Goal: Information Seeking & Learning: Learn about a topic

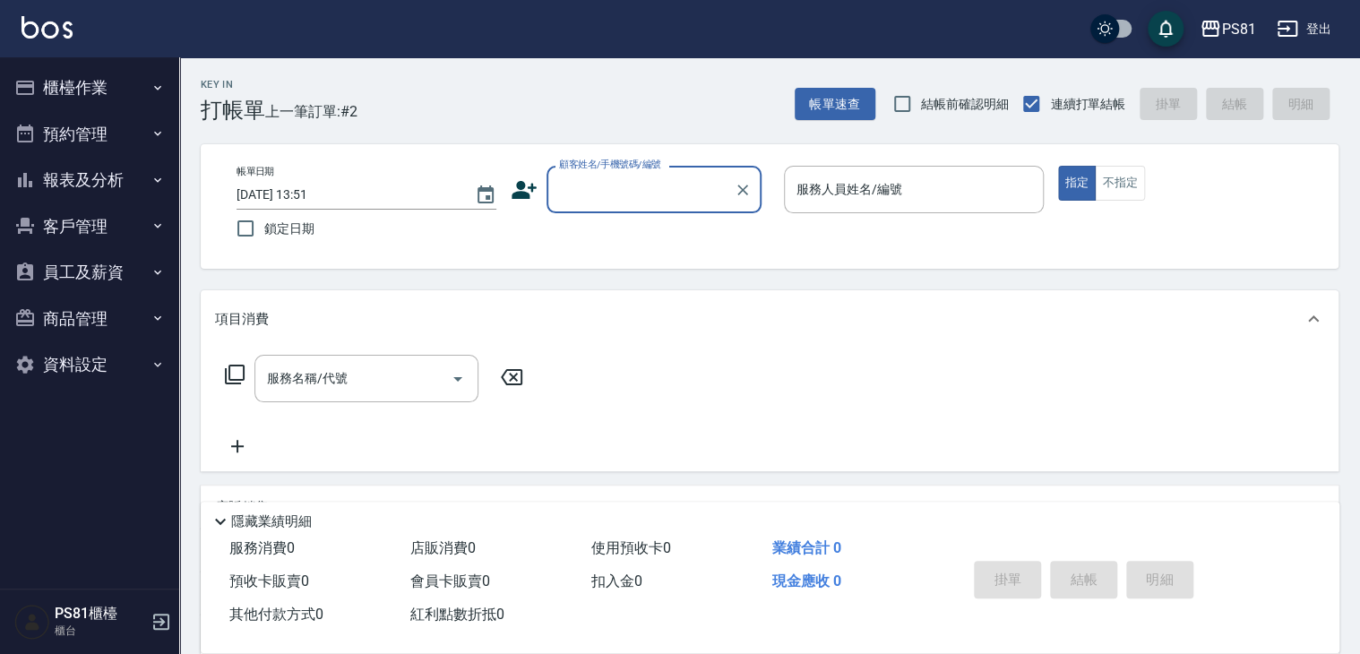
click at [96, 173] on button "報表及分析" at bounding box center [89, 180] width 165 height 47
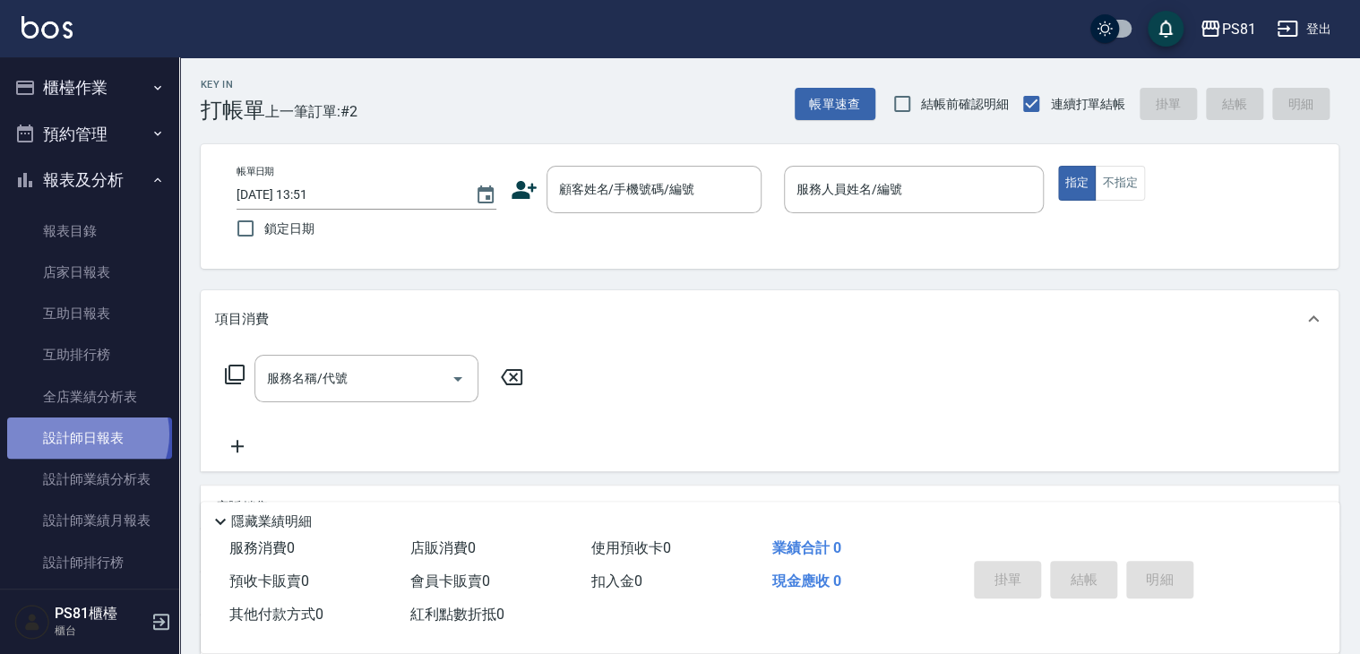
click at [86, 435] on link "設計師日報表" at bounding box center [89, 438] width 165 height 41
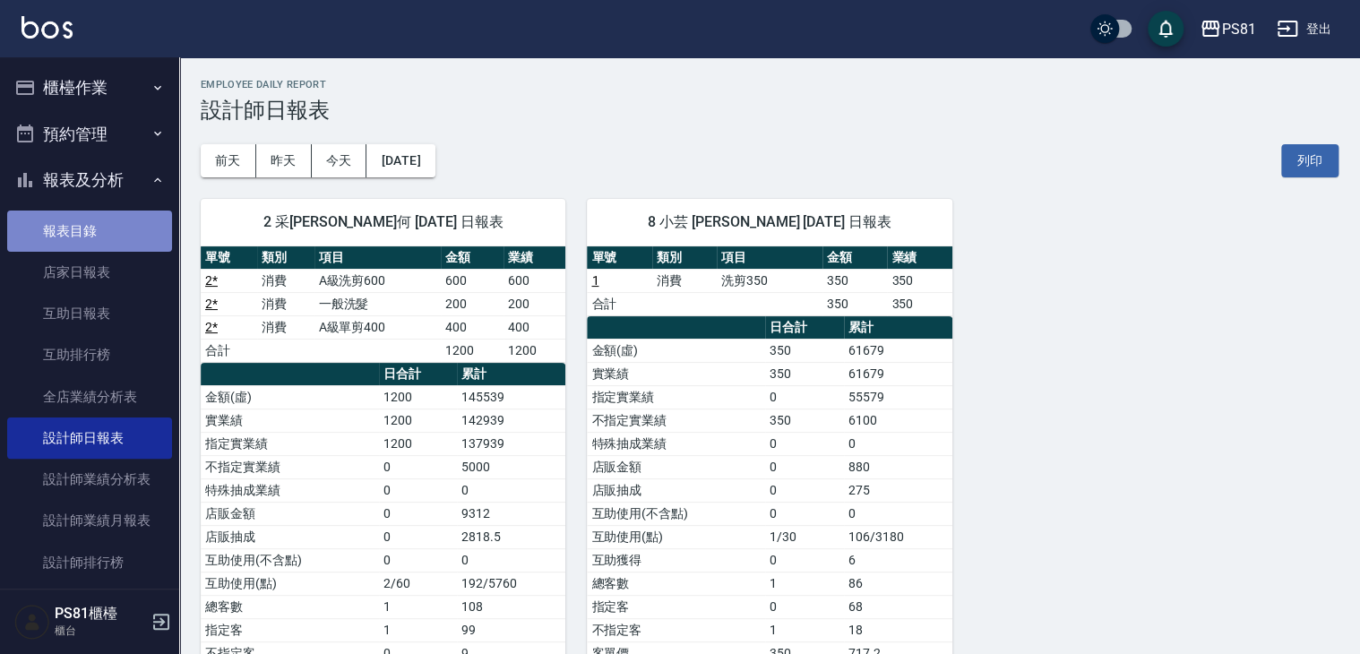
click at [97, 227] on link "報表目錄" at bounding box center [89, 231] width 165 height 41
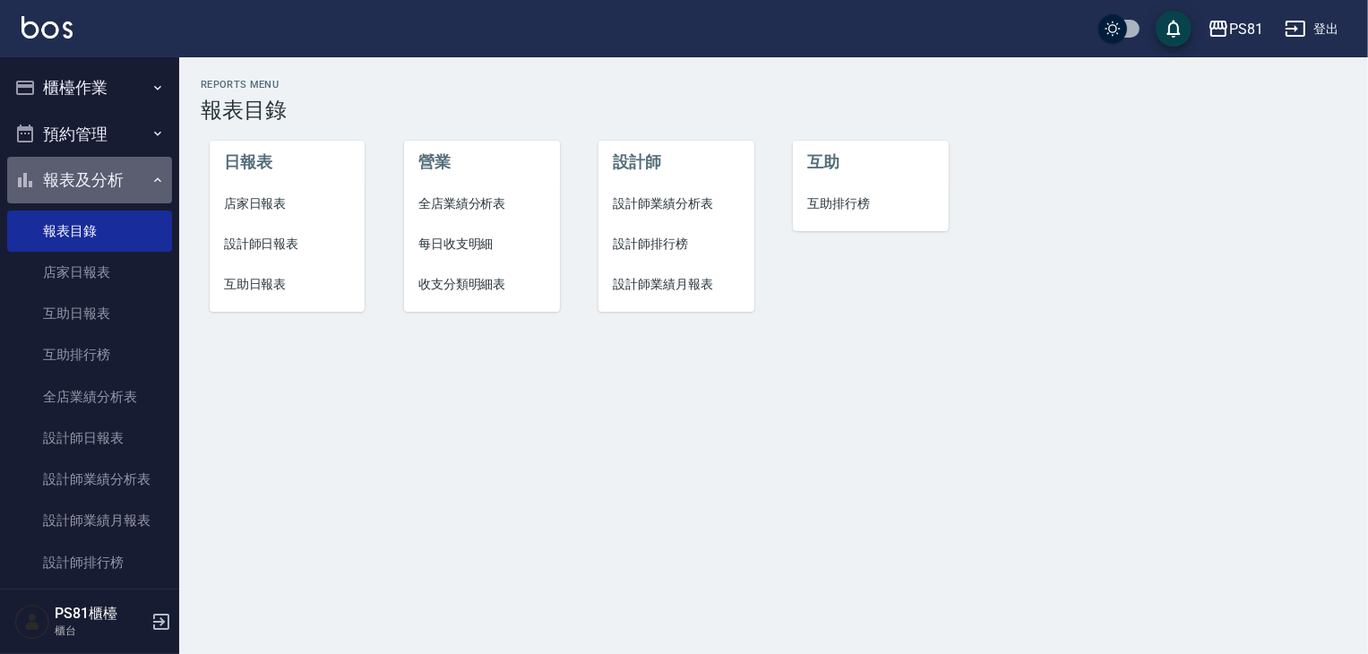
click at [99, 180] on button "報表及分析" at bounding box center [89, 180] width 165 height 47
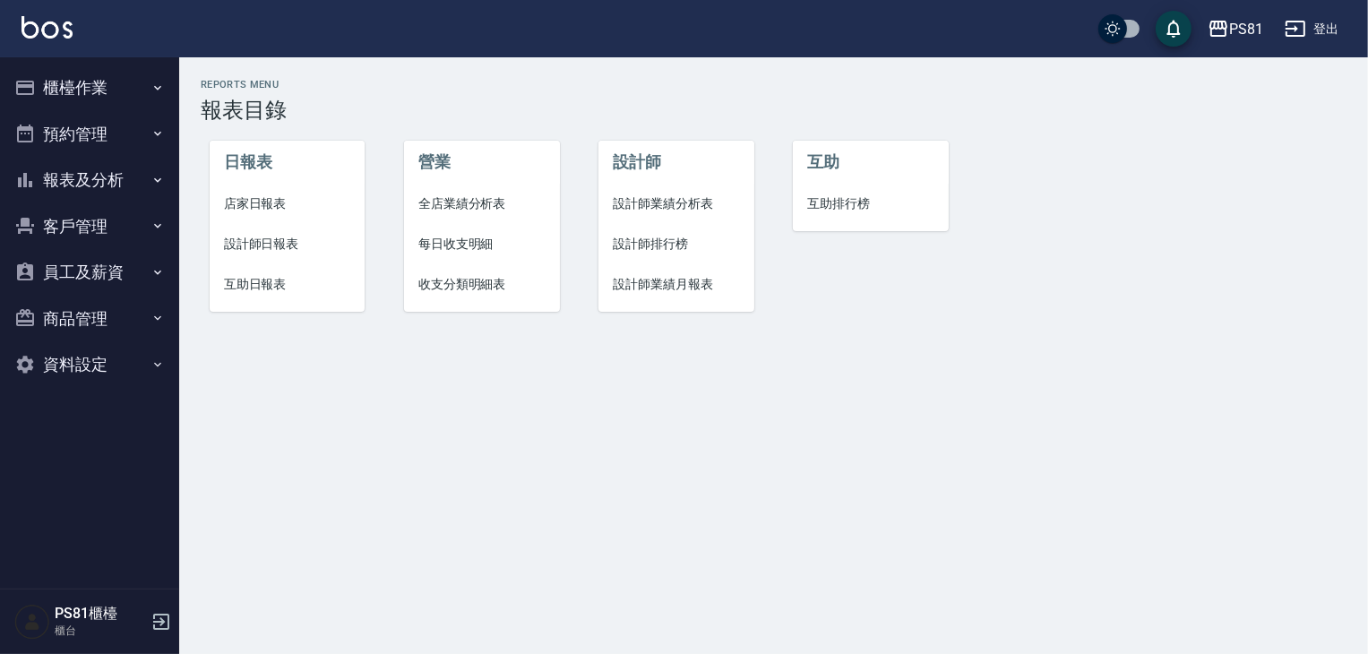
click at [103, 86] on button "櫃檯作業" at bounding box center [89, 88] width 165 height 47
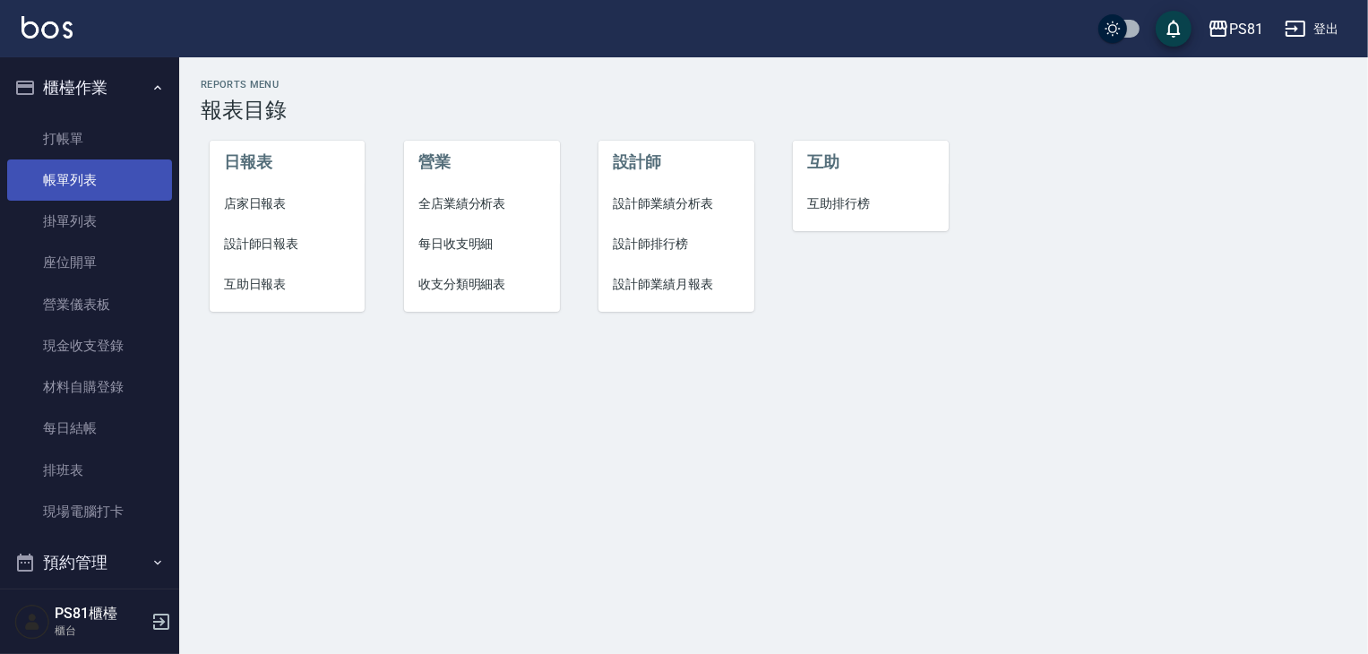
click at [115, 175] on link "帳單列表" at bounding box center [89, 180] width 165 height 41
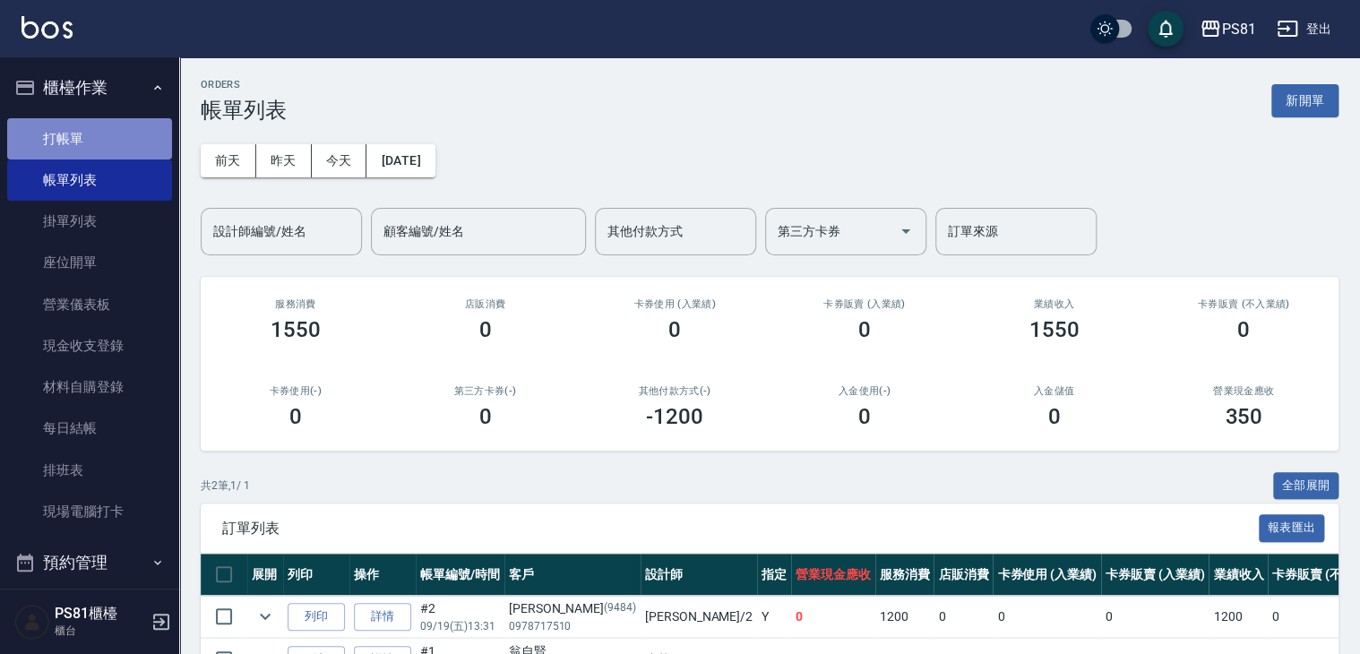
click at [101, 138] on link "打帳單" at bounding box center [89, 138] width 165 height 41
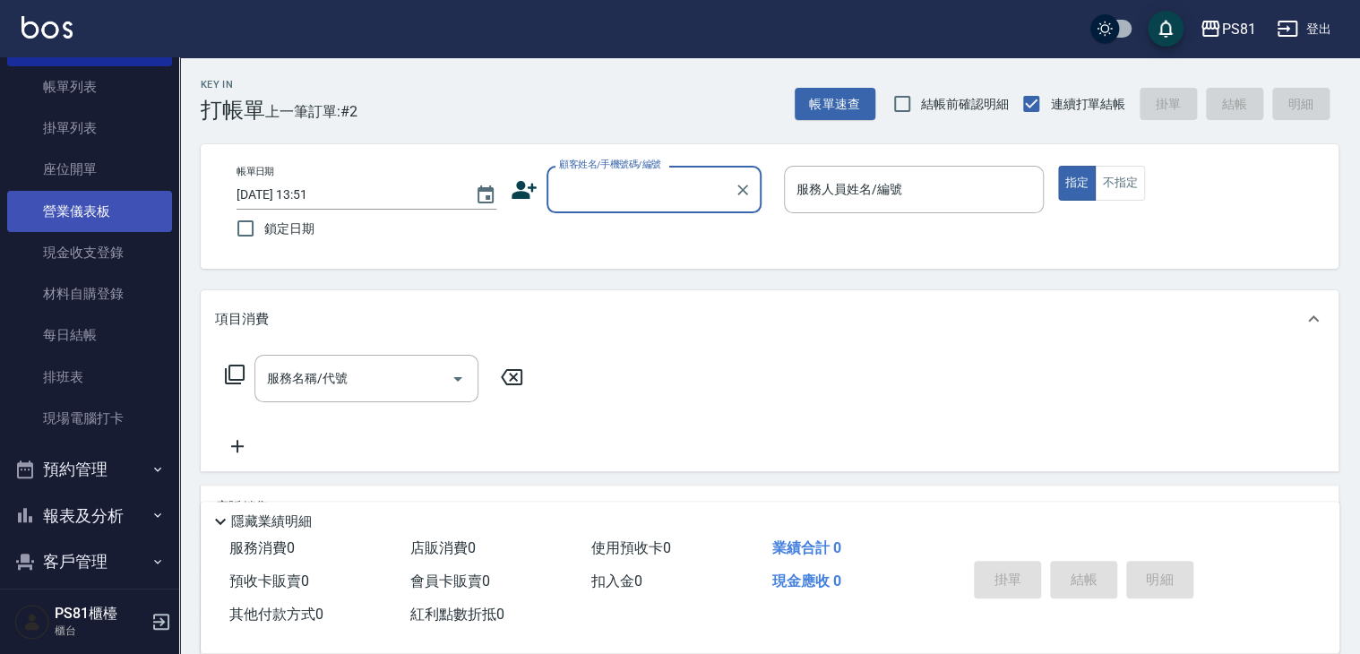
scroll to position [249, 0]
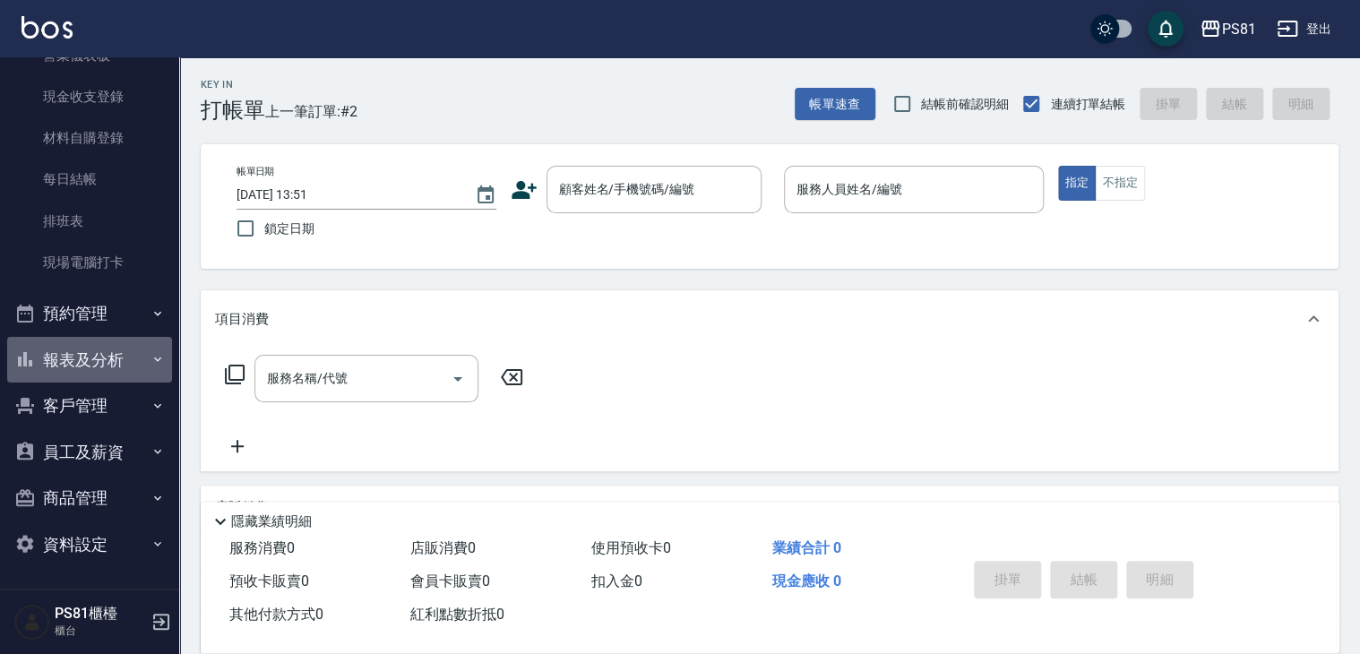
click at [111, 359] on button "報表及分析" at bounding box center [89, 360] width 165 height 47
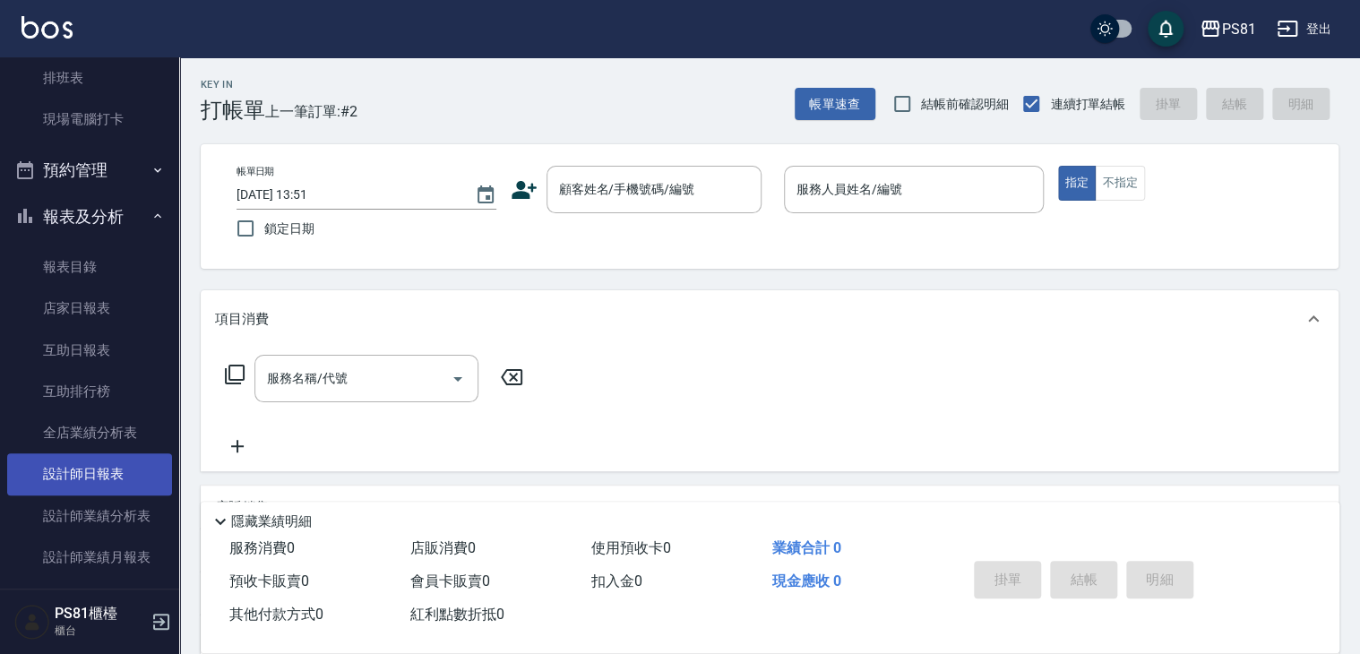
scroll to position [518, 0]
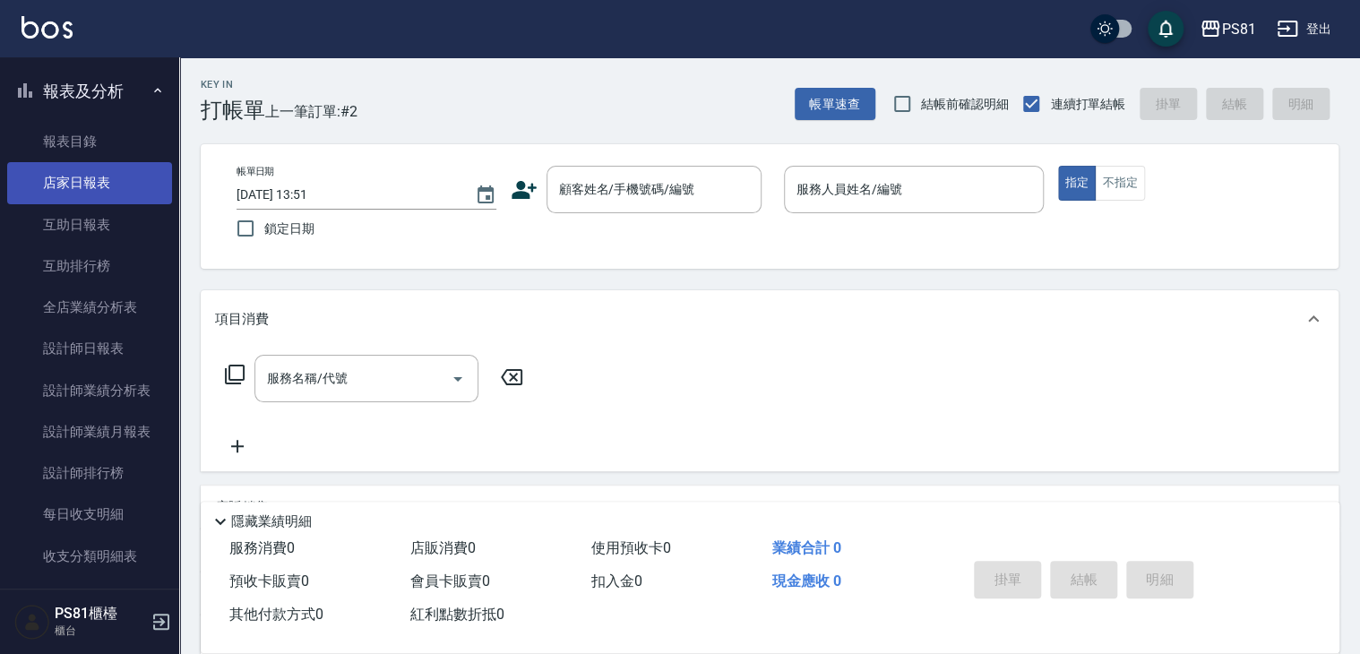
click at [116, 200] on link "店家日報表" at bounding box center [89, 182] width 165 height 41
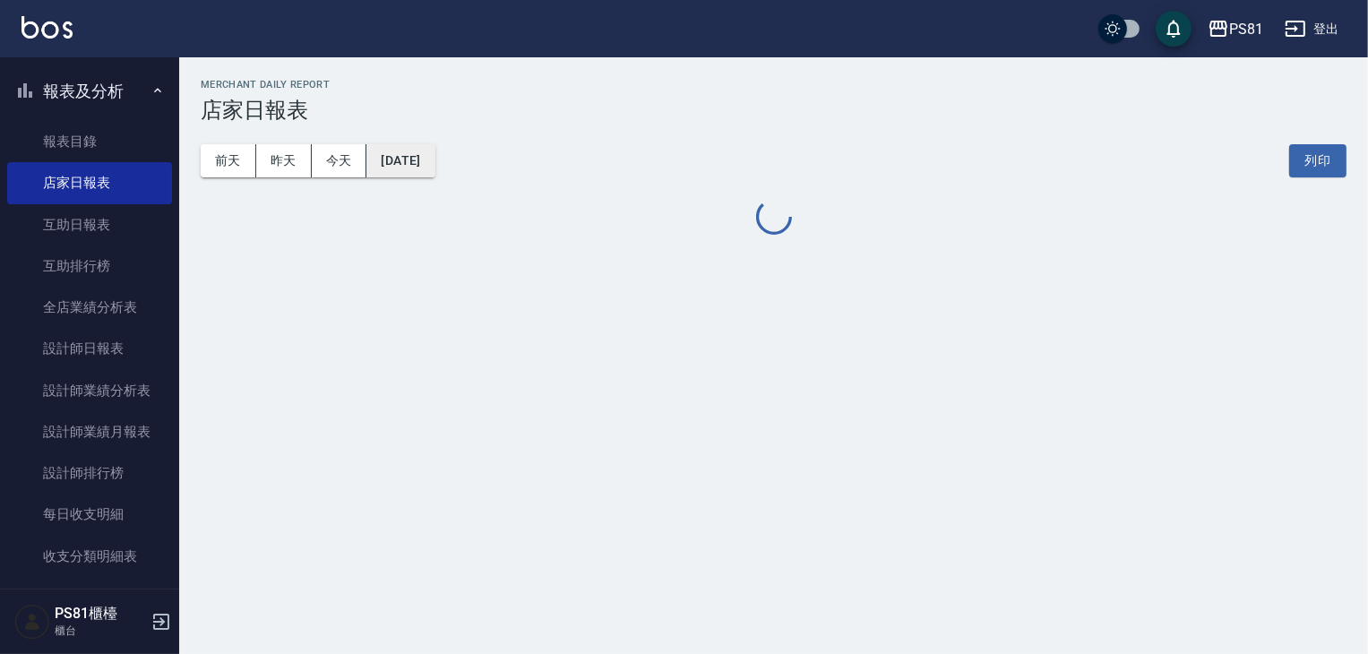
click at [412, 151] on button "[DATE]" at bounding box center [401, 160] width 68 height 33
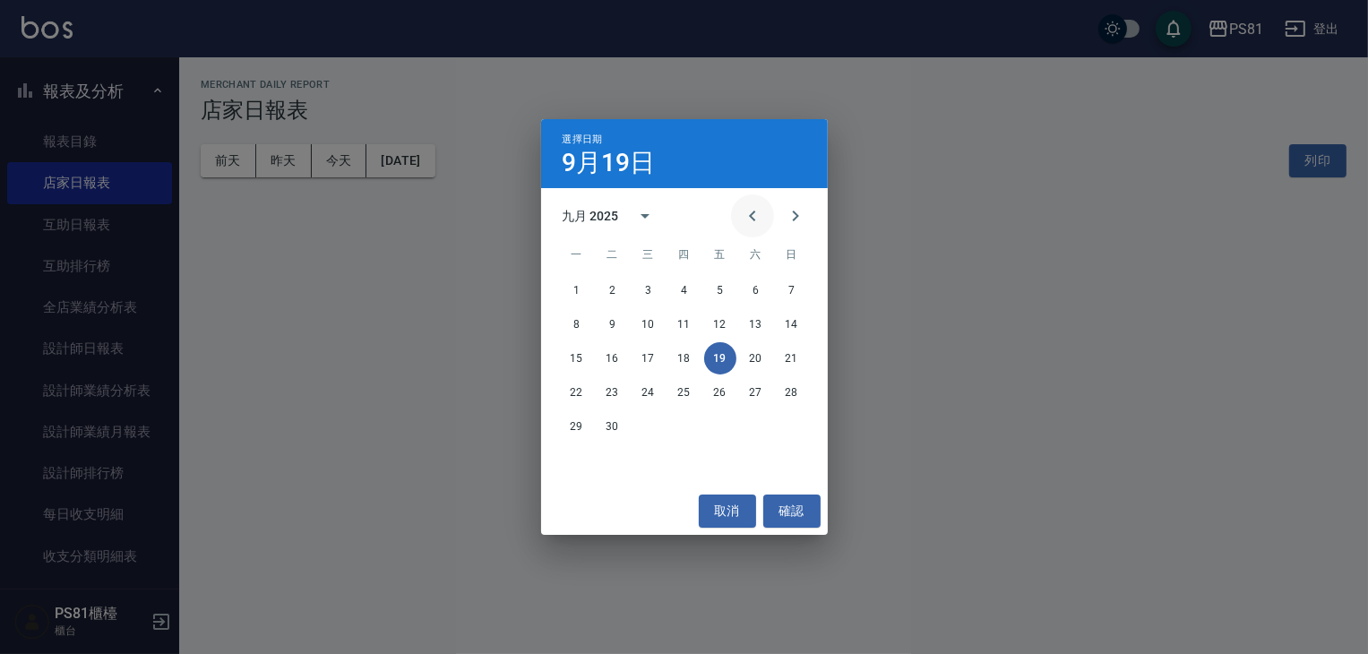
click at [760, 214] on icon "Previous month" at bounding box center [753, 216] width 22 height 22
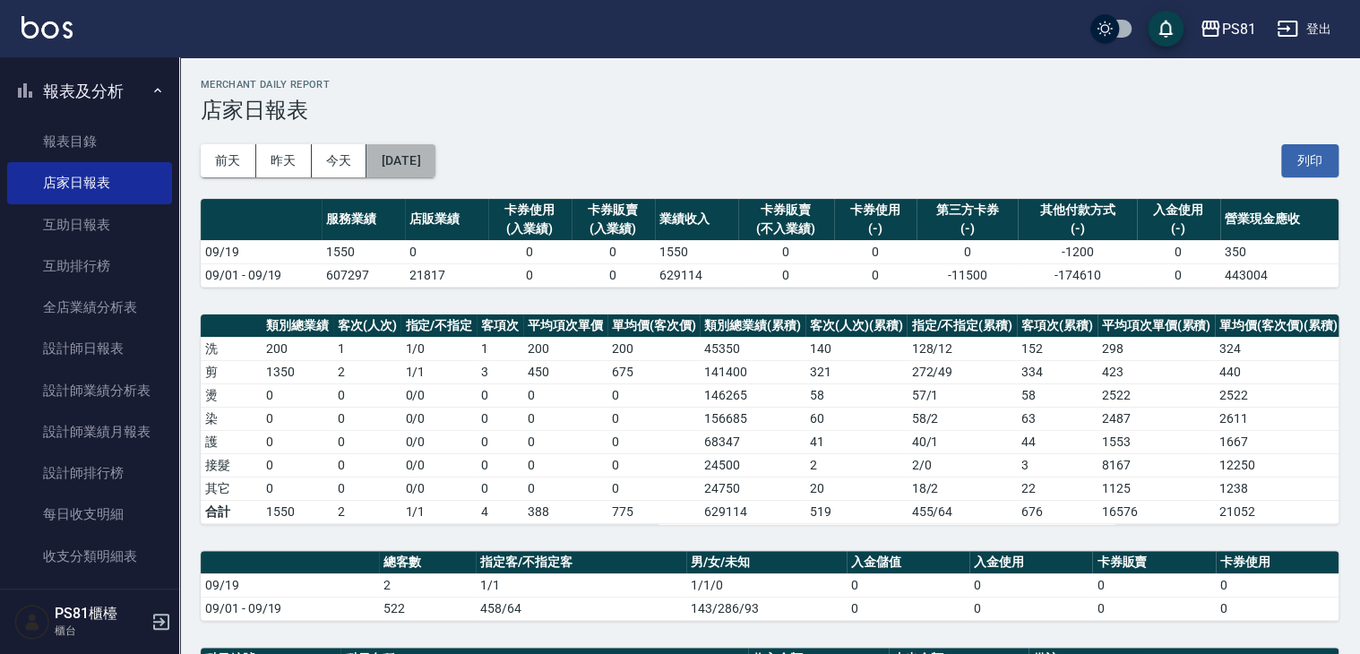
click at [405, 161] on button "[DATE]" at bounding box center [401, 160] width 68 height 33
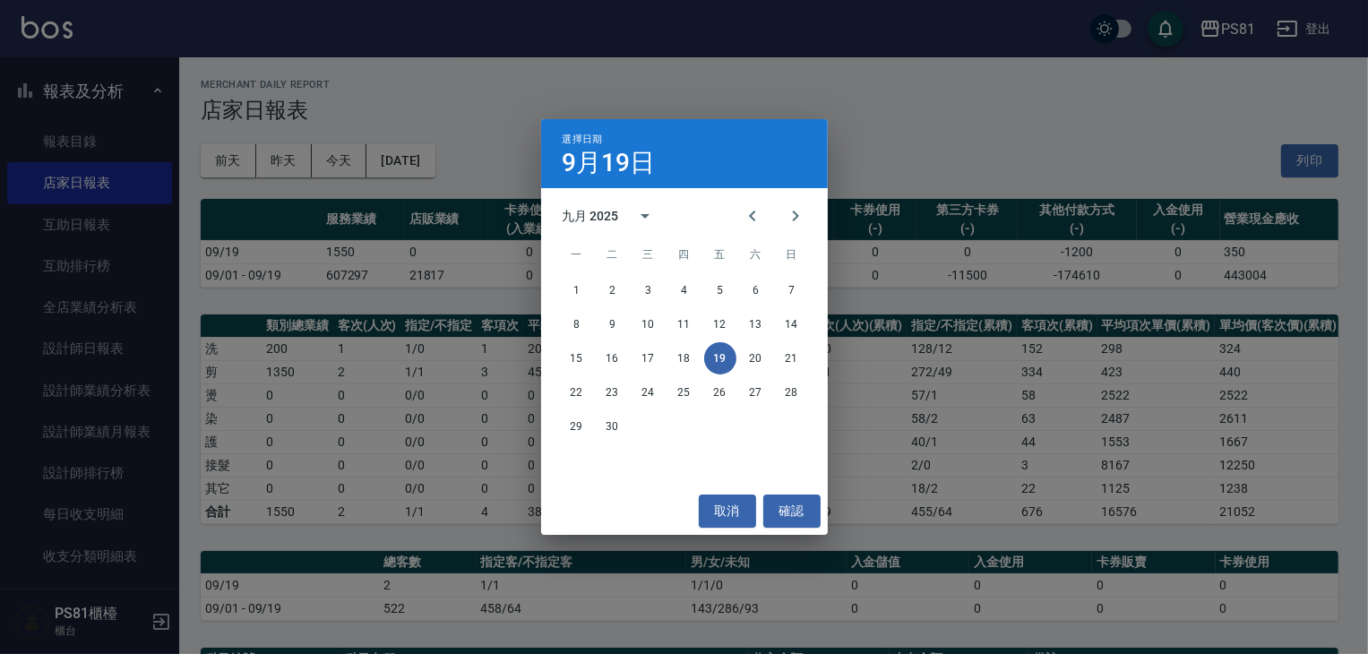
click at [93, 289] on div "選擇日期 [DATE] 九月 2025 一 二 三 四 五 六 日 1 2 3 4 5 6 7 8 9 10 11 12 13 14 15 16 17 18 …" at bounding box center [684, 327] width 1368 height 654
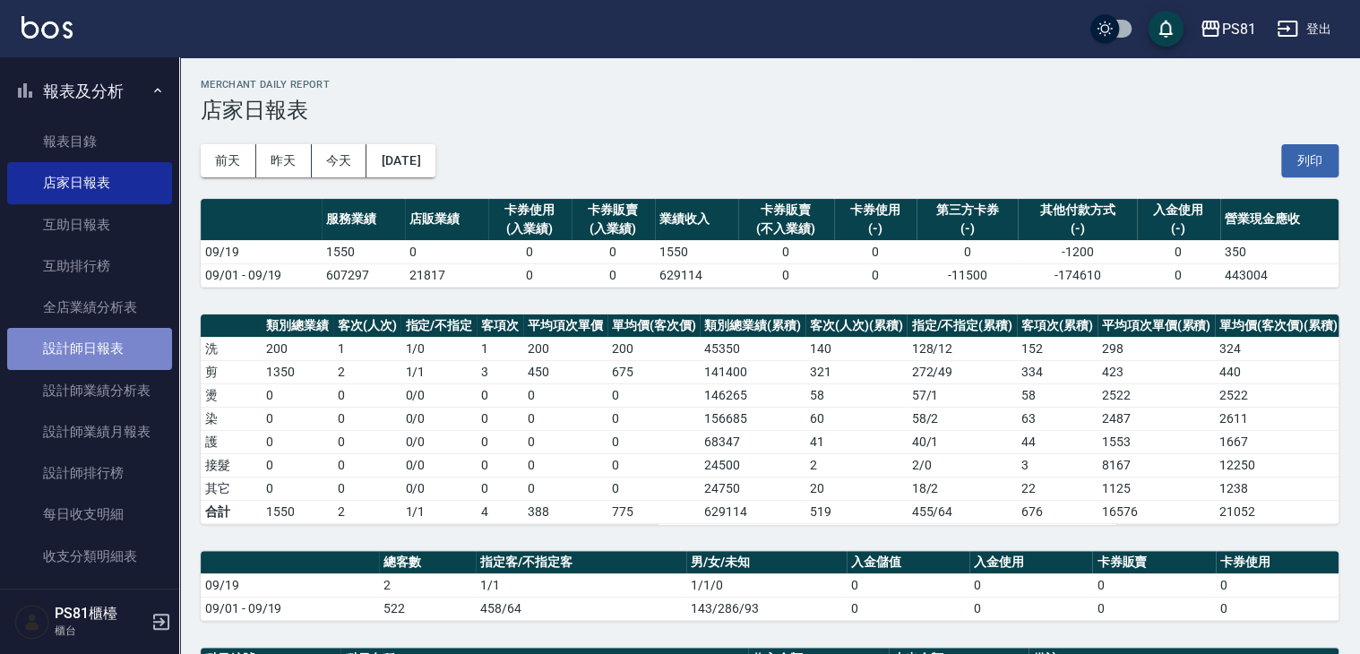
click at [109, 333] on link "設計師日報表" at bounding box center [89, 348] width 165 height 41
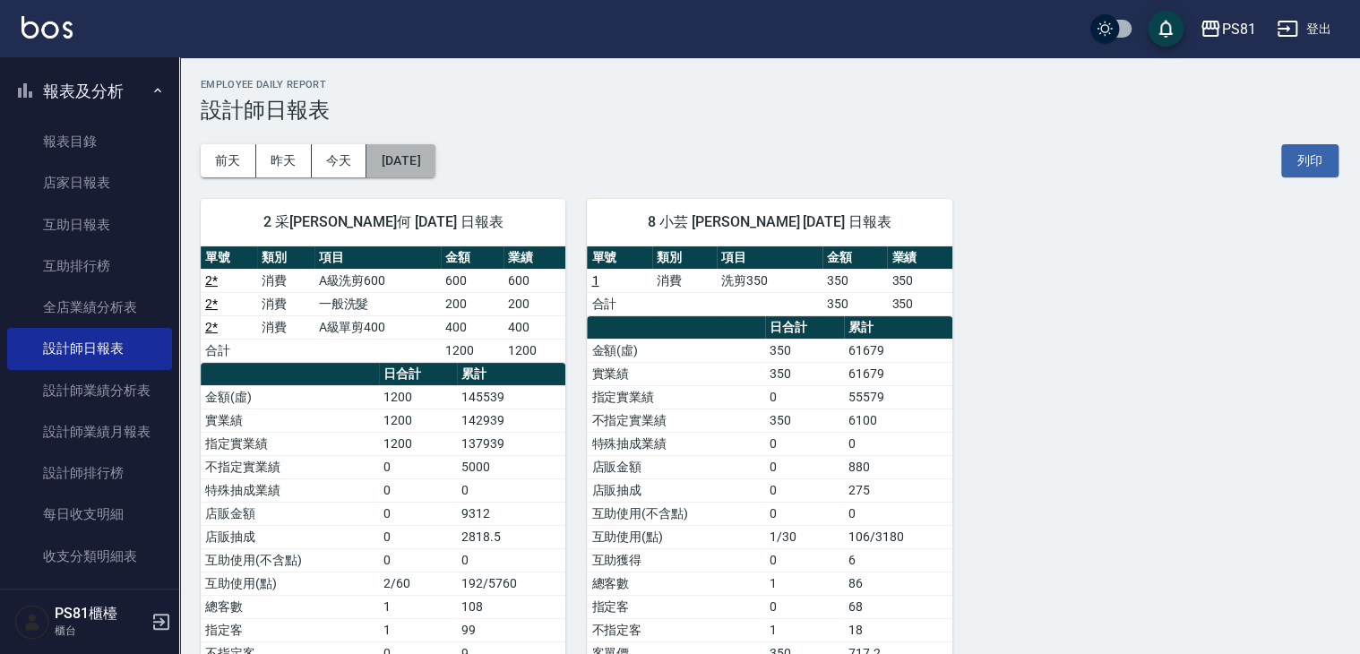
click at [405, 168] on button "[DATE]" at bounding box center [401, 160] width 68 height 33
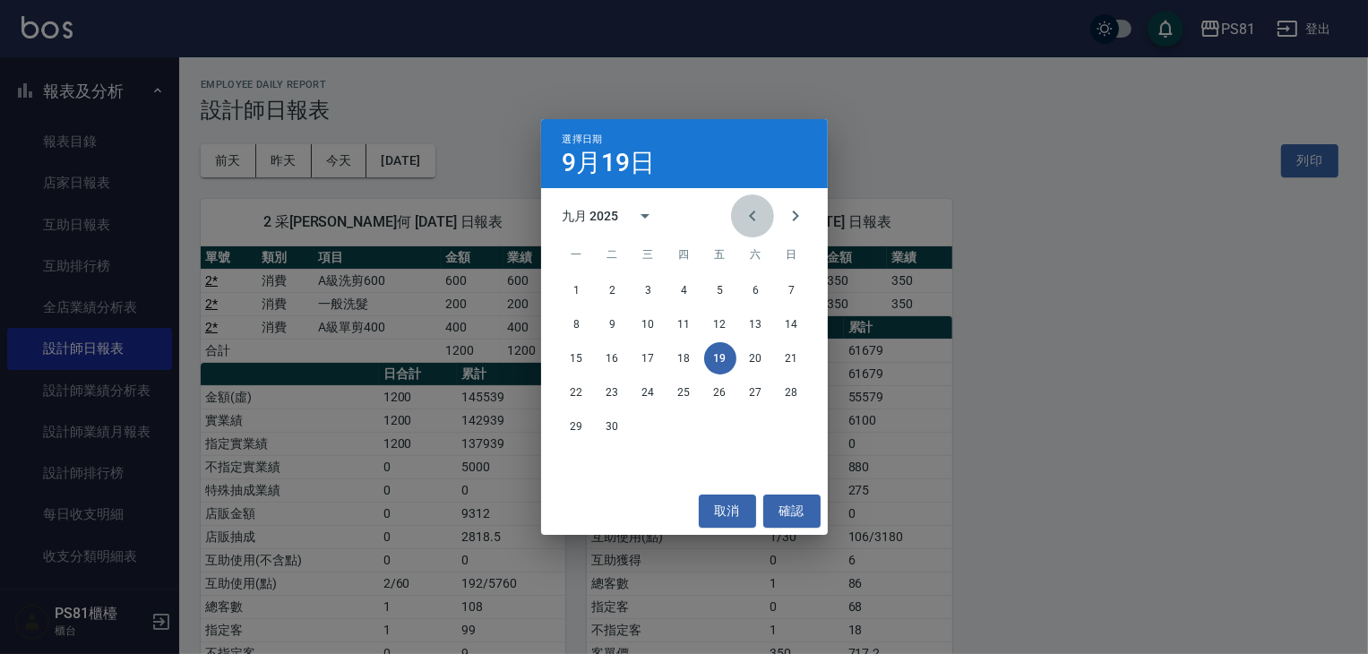
click at [753, 216] on icon "Previous month" at bounding box center [753, 216] width 22 height 22
click at [686, 427] on button "31" at bounding box center [685, 426] width 32 height 32
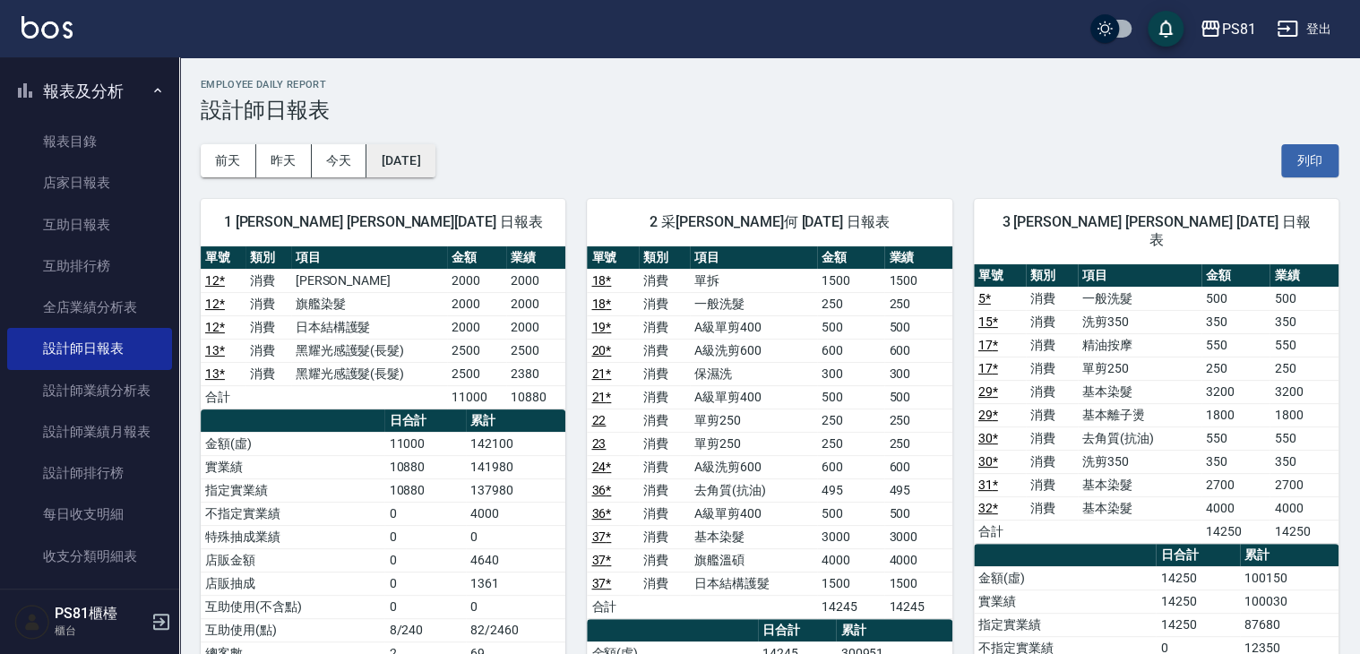
click at [425, 150] on button "[DATE]" at bounding box center [401, 160] width 68 height 33
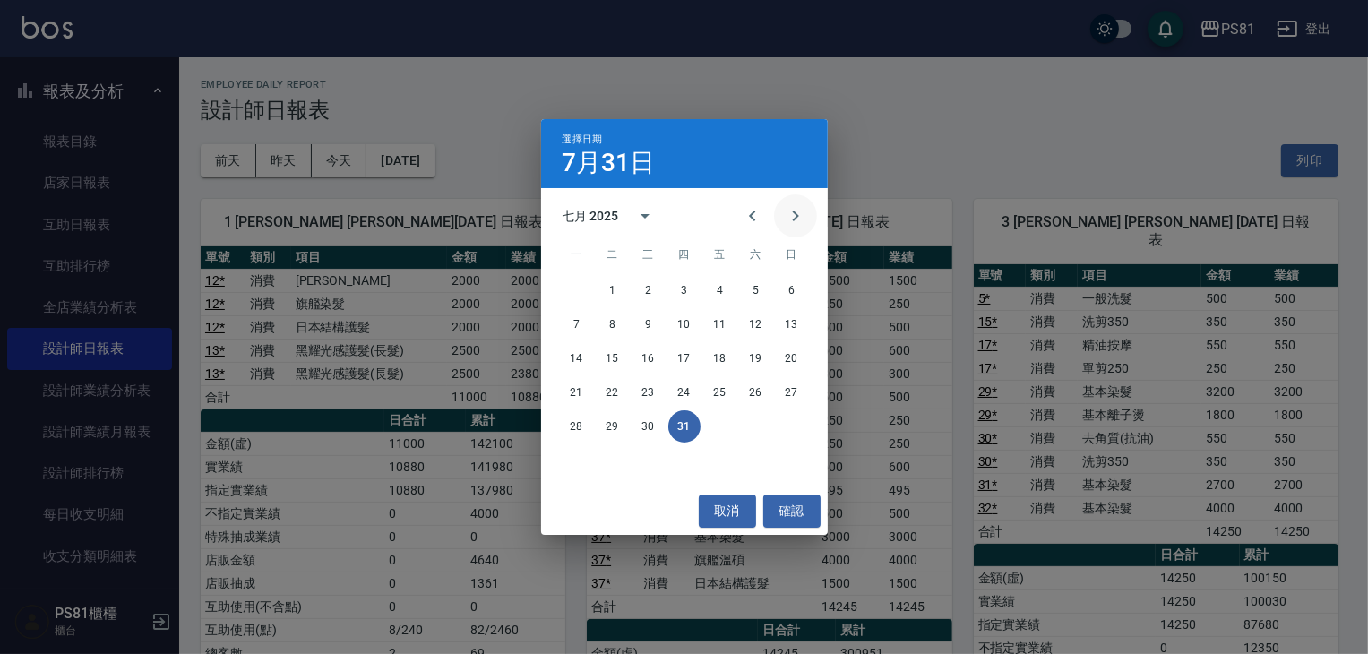
click at [796, 221] on icon "Next month" at bounding box center [796, 216] width 22 height 22
click at [797, 427] on button "31" at bounding box center [792, 426] width 32 height 32
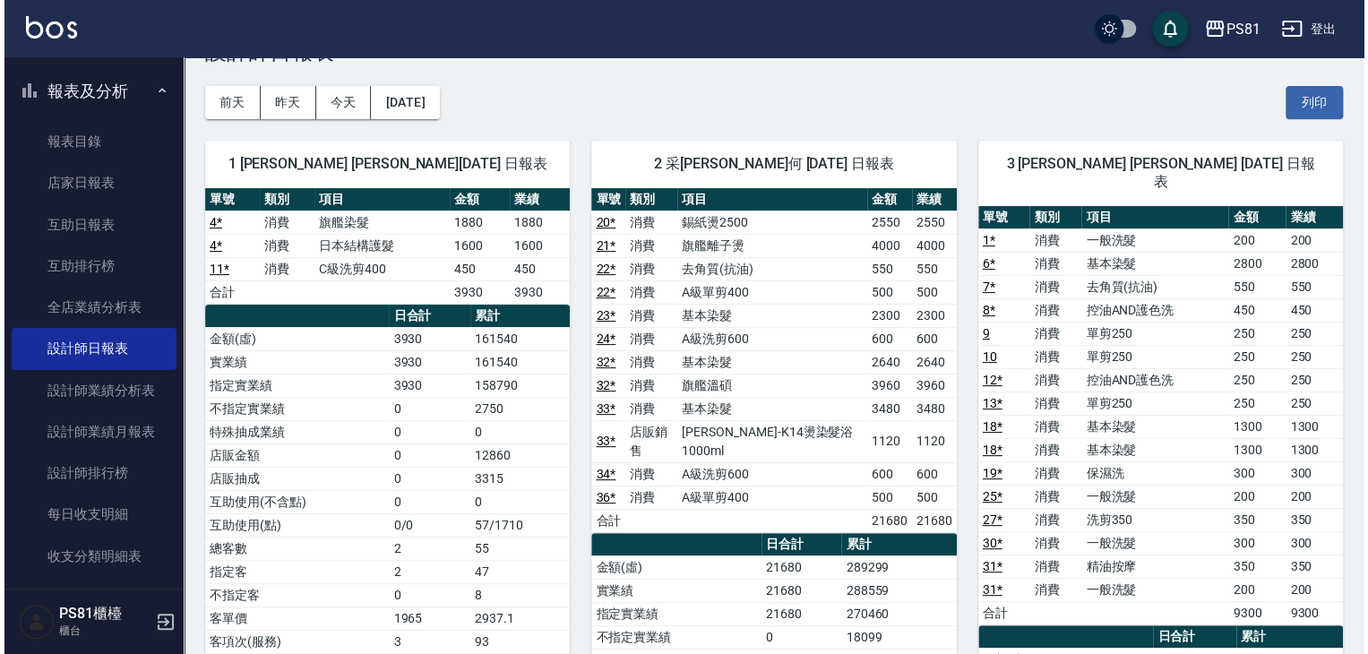
scroll to position [90, 0]
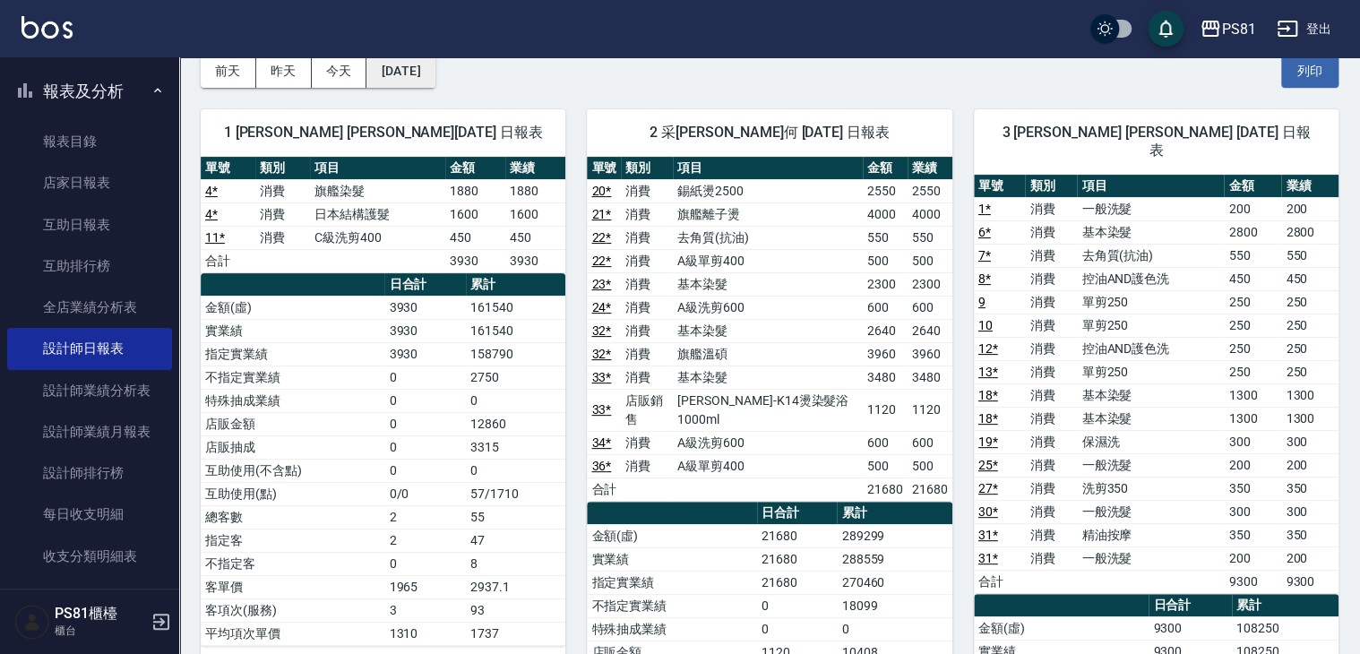
click at [435, 78] on button "[DATE]" at bounding box center [401, 71] width 68 height 33
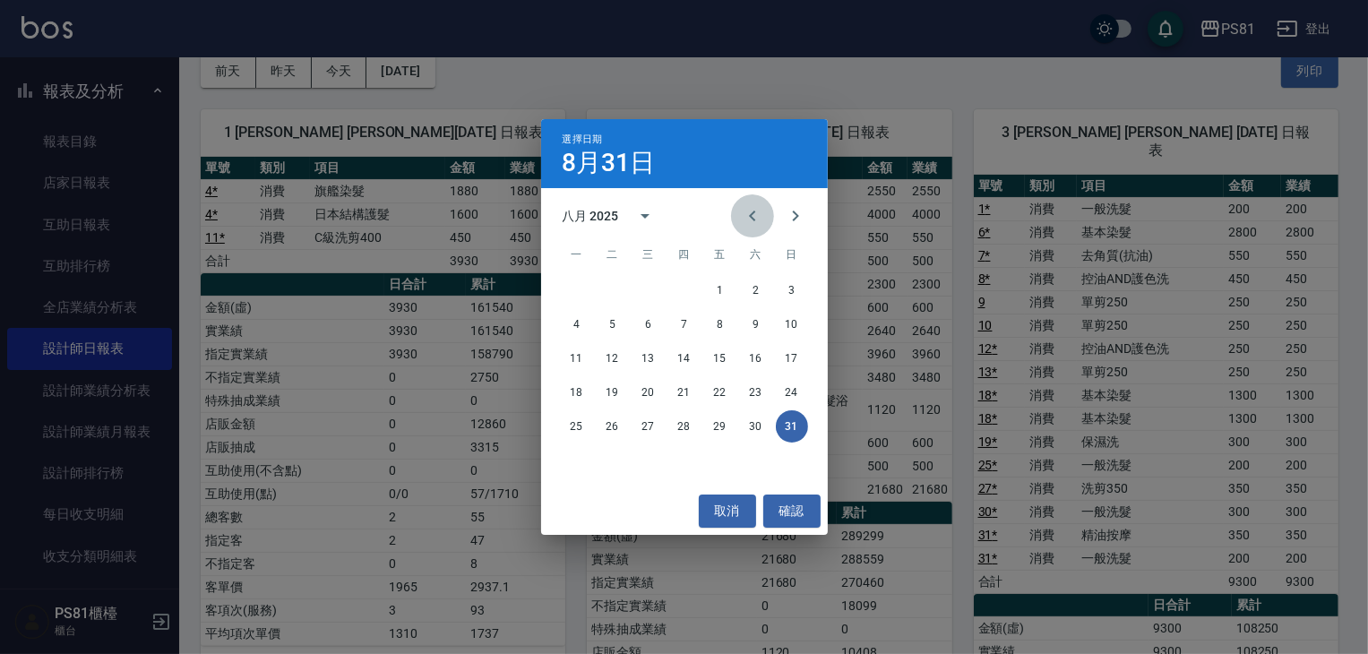
click at [753, 215] on icon "Previous month" at bounding box center [753, 216] width 22 height 22
click at [686, 422] on button "31" at bounding box center [685, 426] width 32 height 32
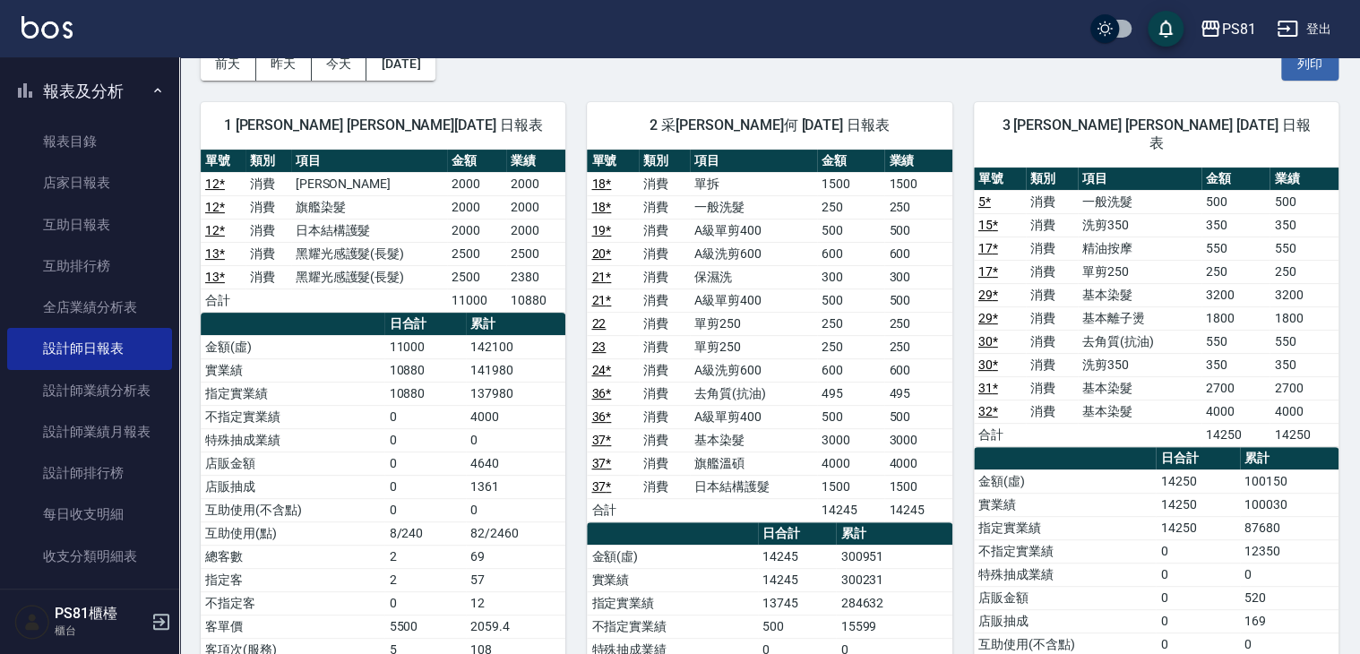
scroll to position [269, 0]
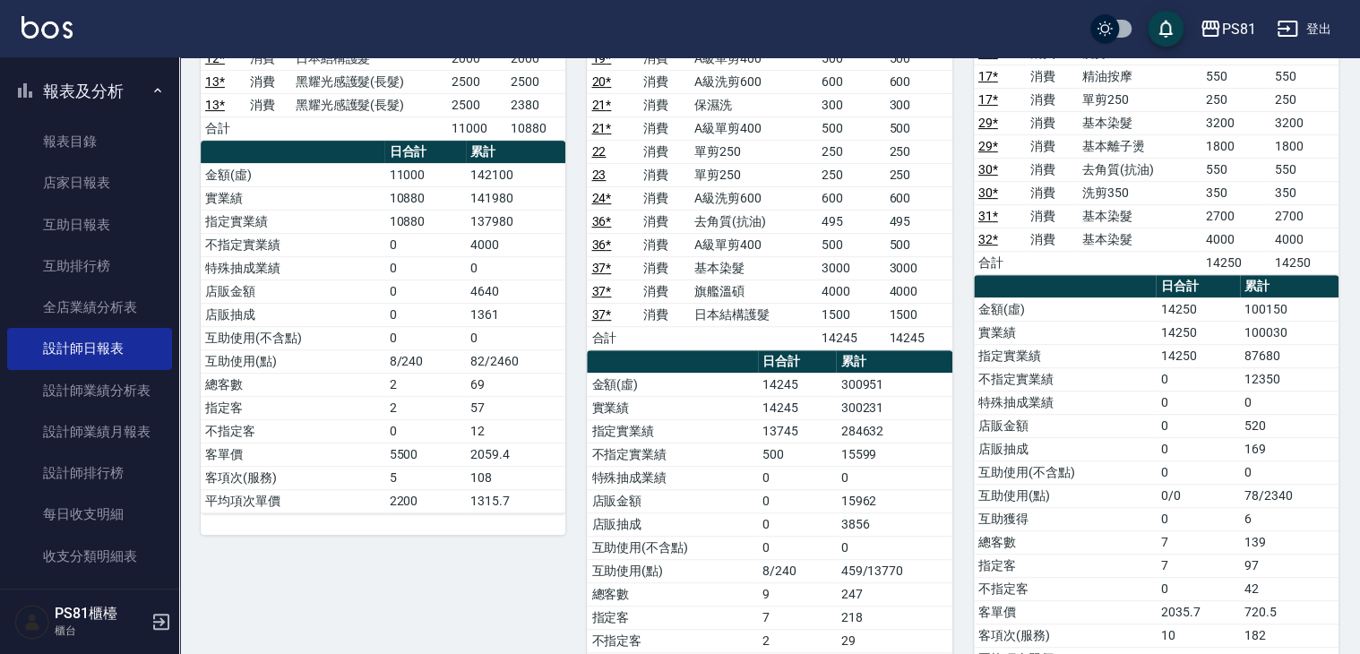
click at [914, 482] on td "0" at bounding box center [894, 477] width 116 height 23
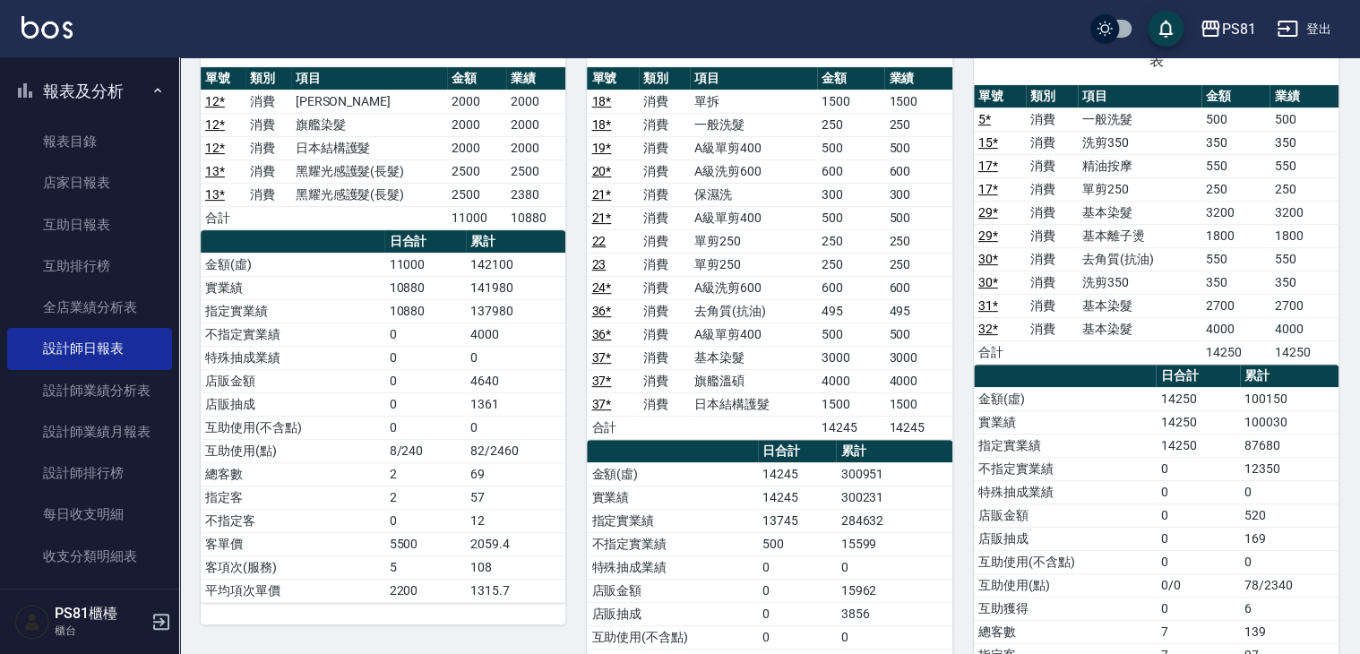
scroll to position [0, 0]
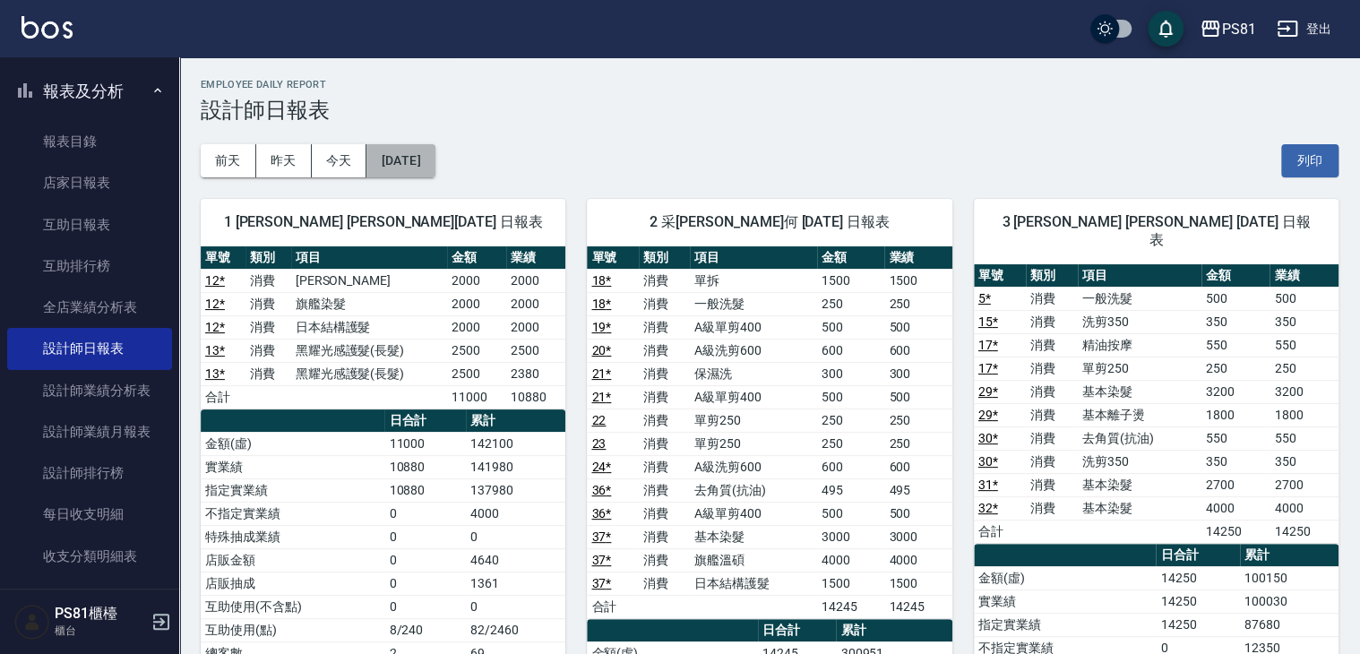
click at [435, 161] on button "[DATE]" at bounding box center [401, 160] width 68 height 33
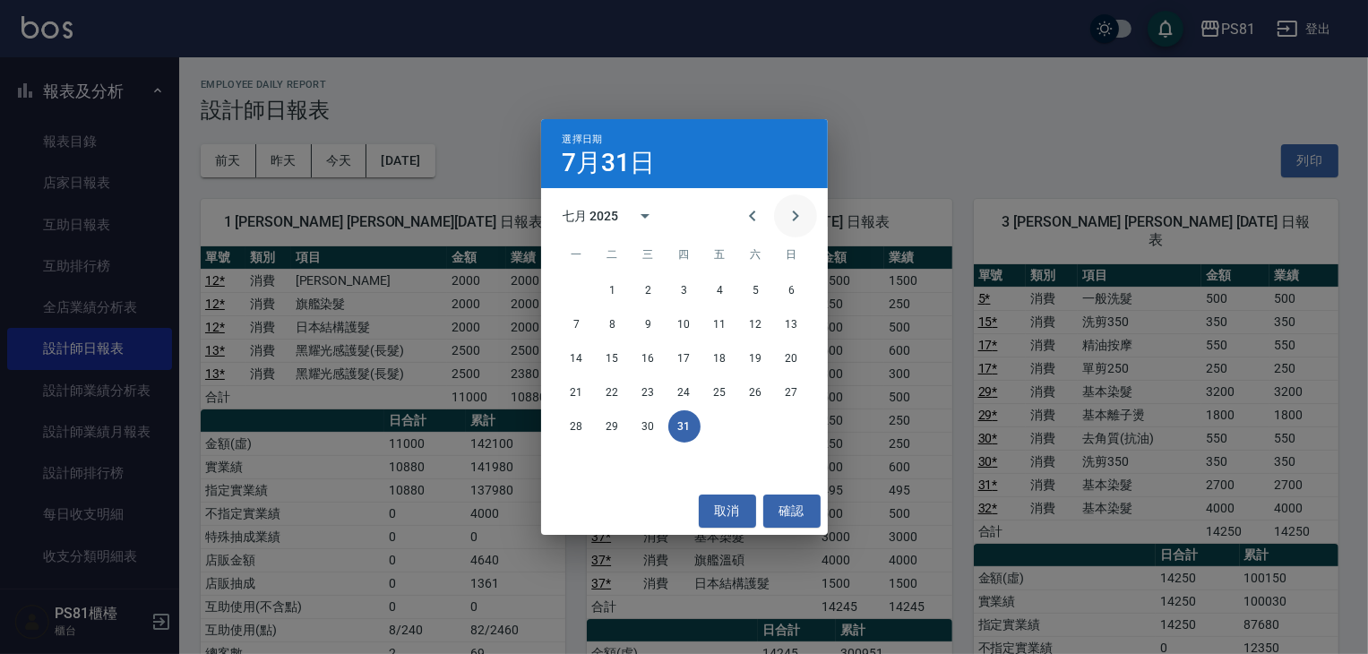
click at [794, 210] on icon "Next month" at bounding box center [796, 216] width 22 height 22
click at [796, 428] on button "31" at bounding box center [792, 426] width 32 height 32
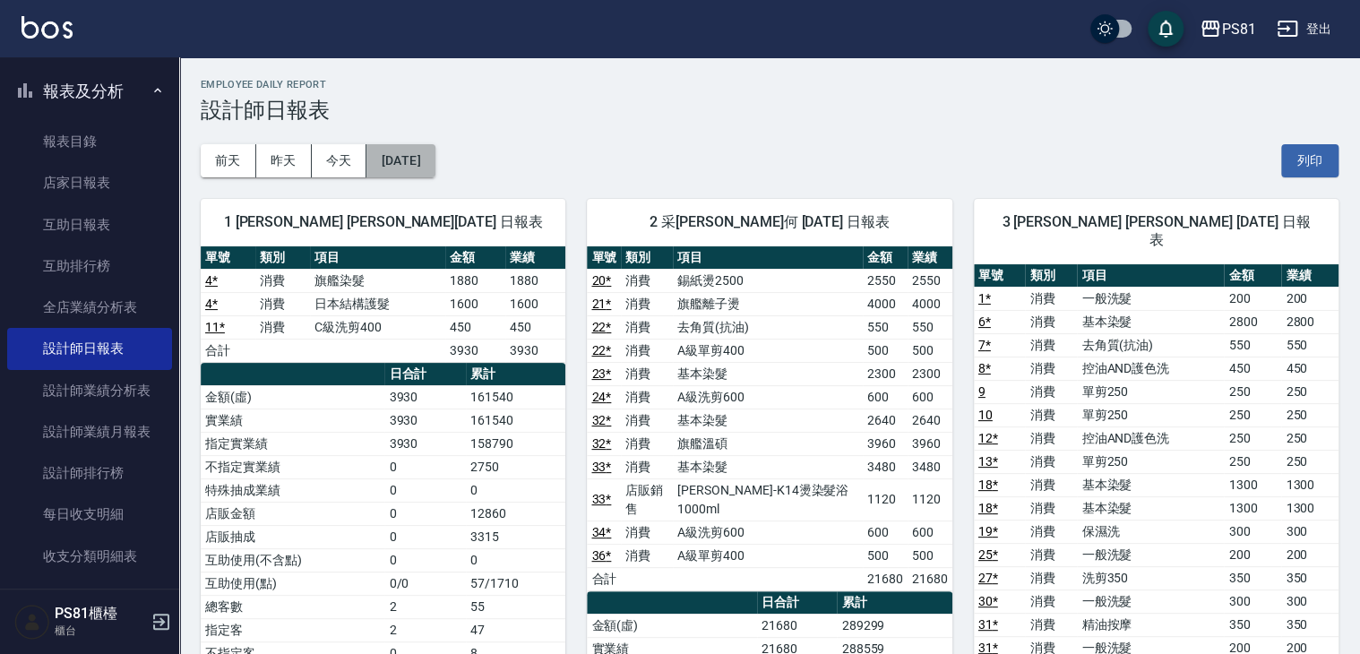
click at [402, 153] on button "[DATE]" at bounding box center [401, 160] width 68 height 33
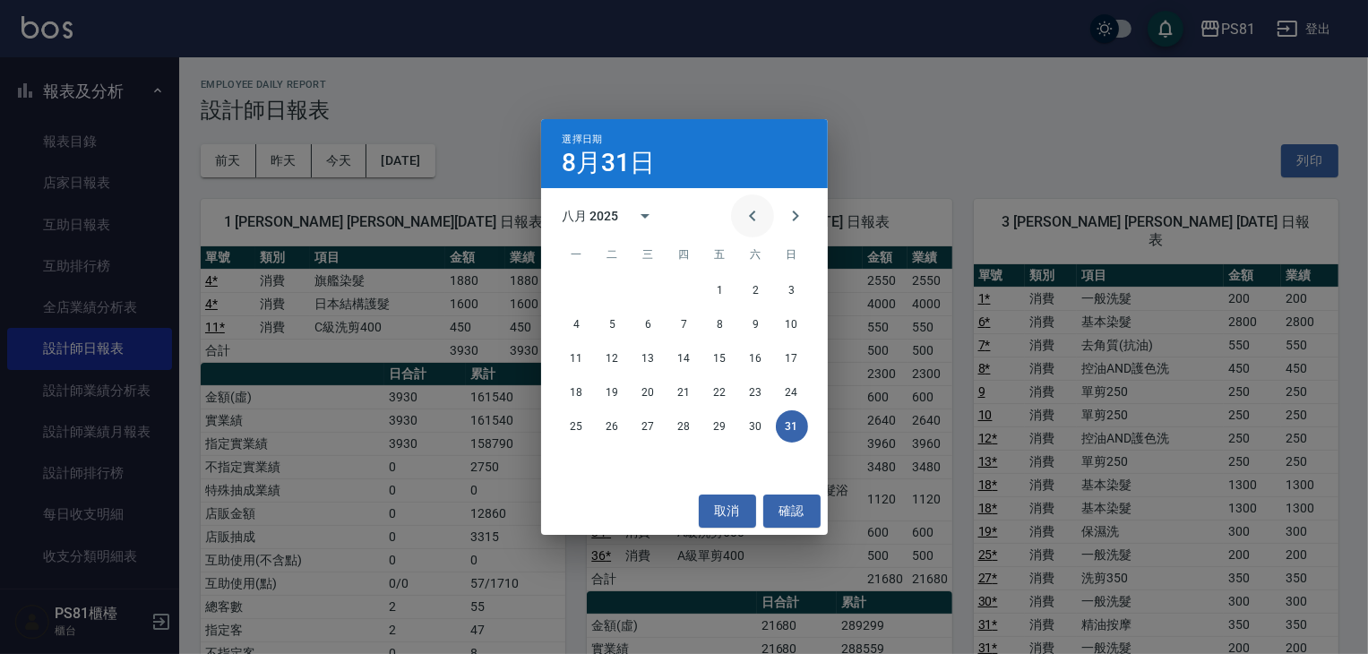
click at [750, 217] on icon "Previous month" at bounding box center [752, 216] width 6 height 11
click at [687, 425] on button "31" at bounding box center [685, 426] width 32 height 32
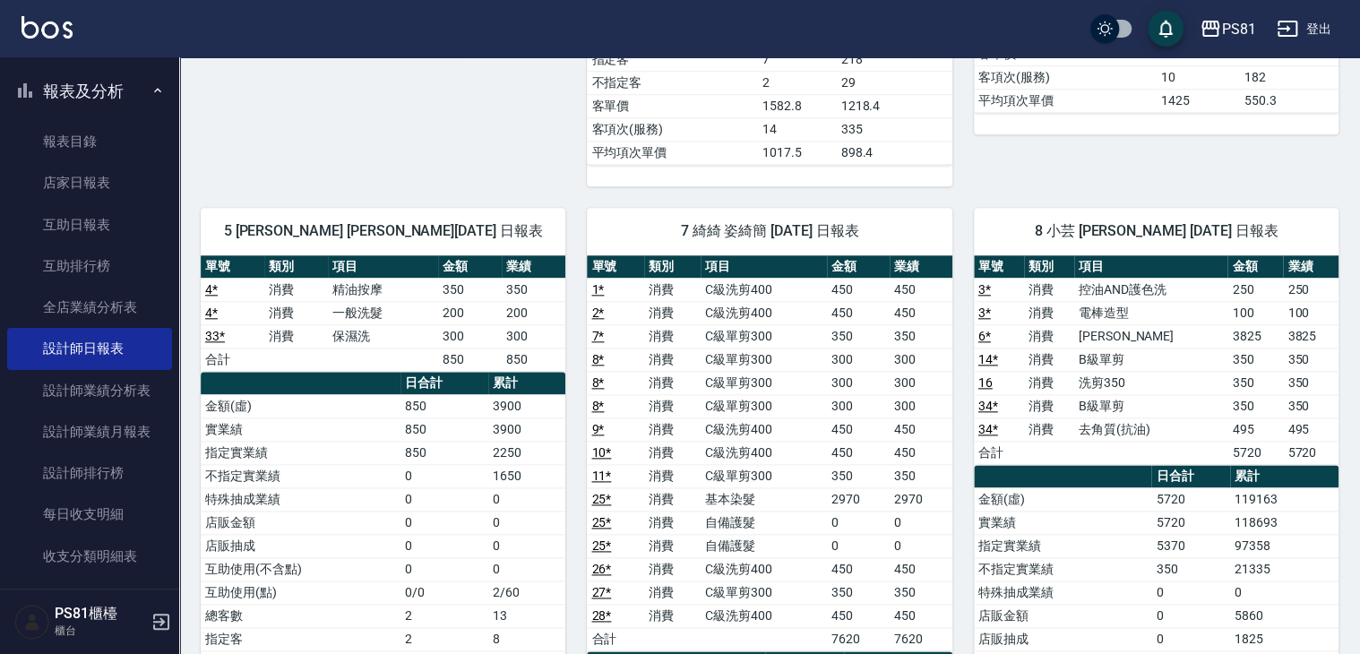
scroll to position [986, 0]
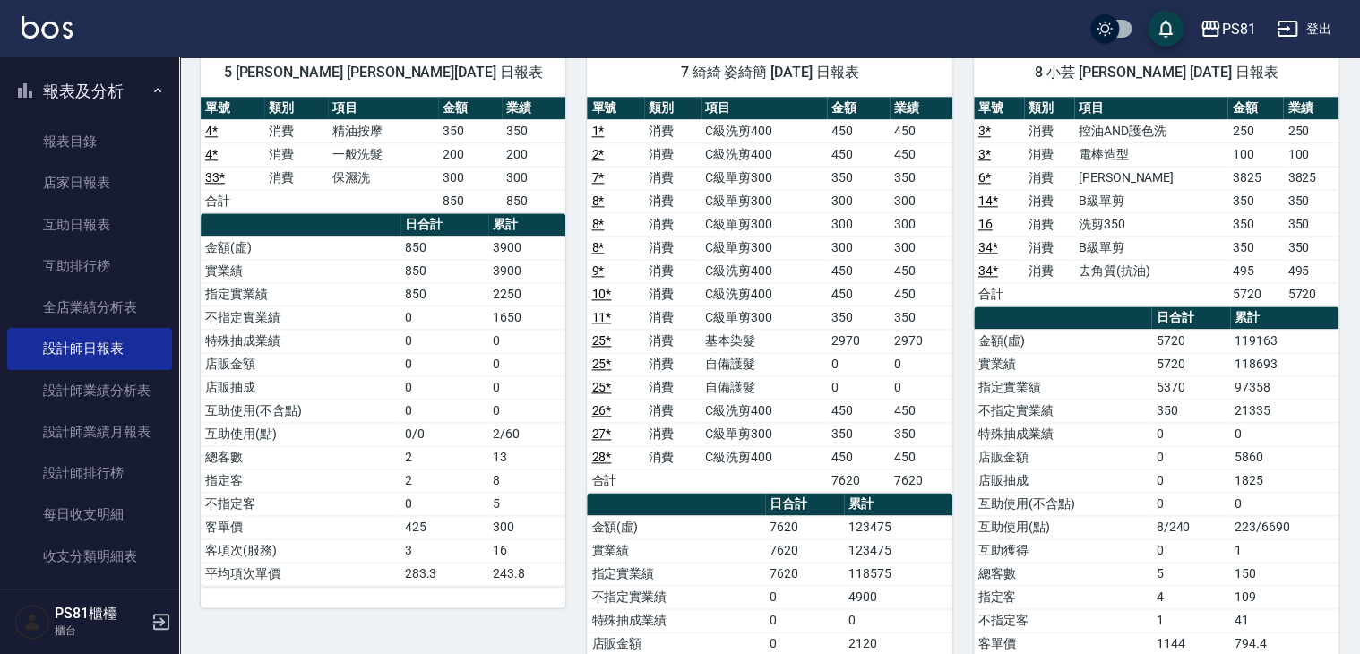
click at [961, 552] on div "8 小芸 [PERSON_NAME] [DATE] 日報表 單號 類別 項目 金額 業績 3 * 消費 控油AND護色洗 250 250 3 * 消費 電棒造…" at bounding box center [1146, 457] width 386 height 859
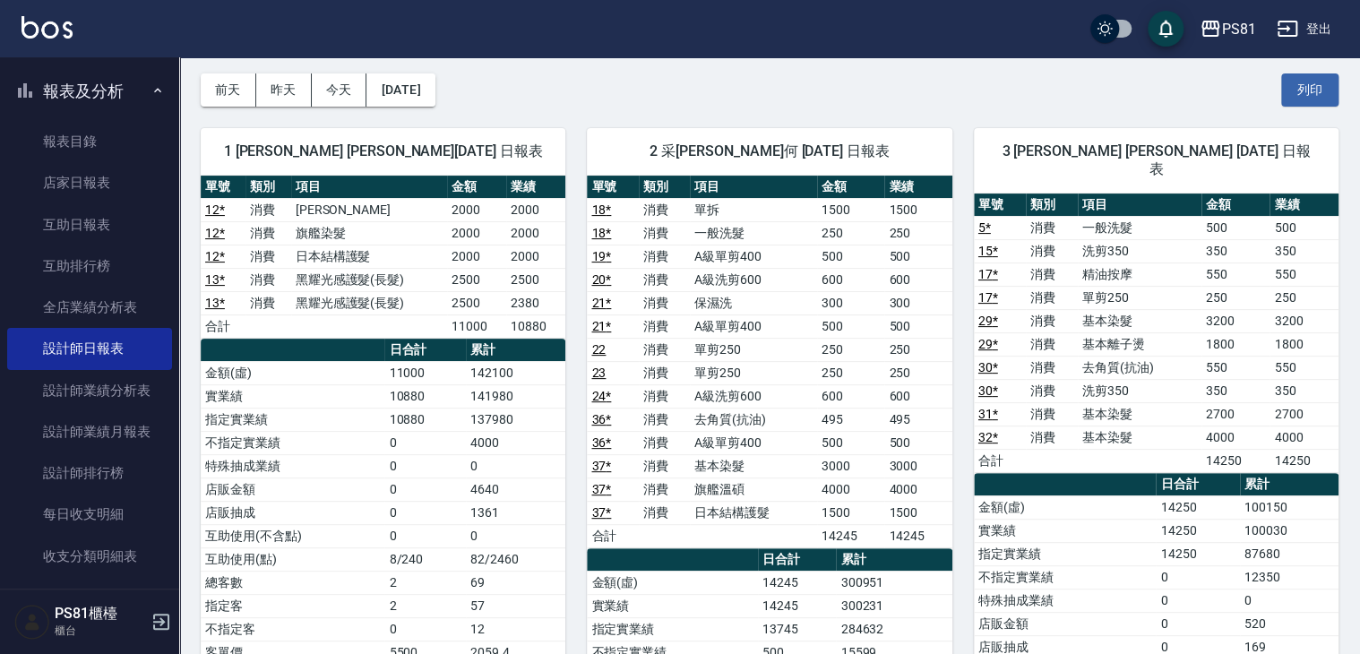
scroll to position [0, 0]
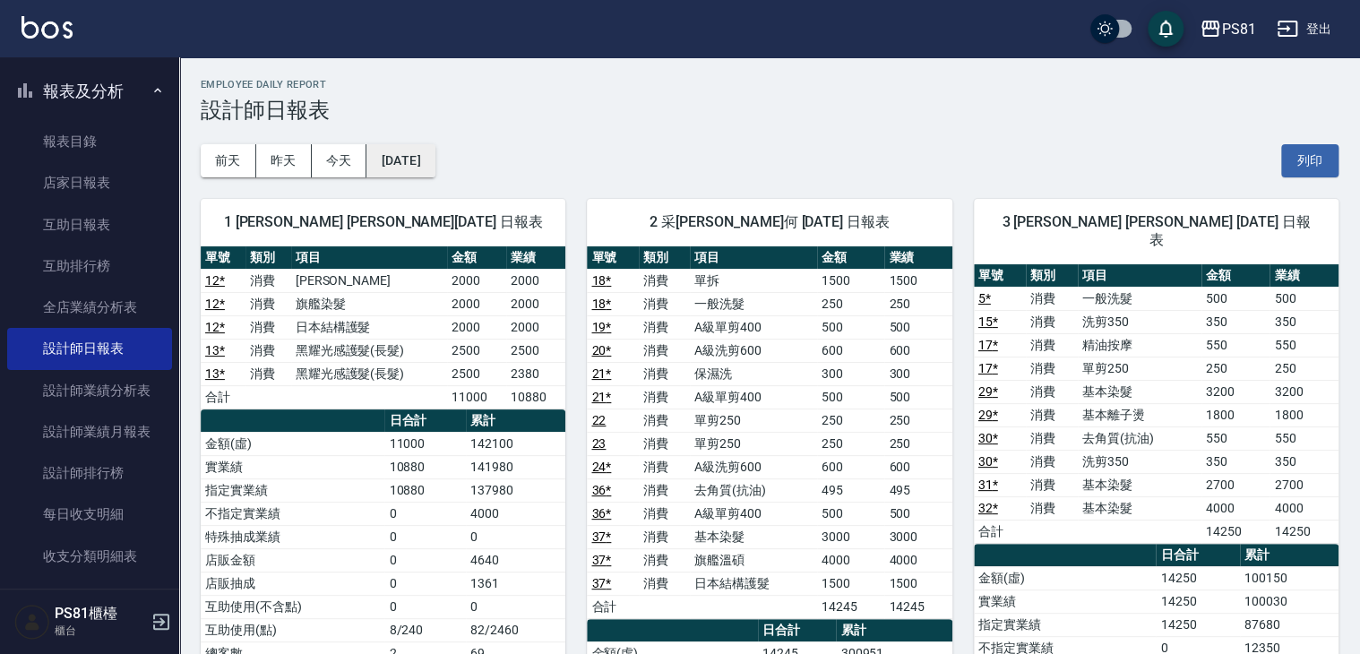
click at [435, 175] on button "[DATE]" at bounding box center [401, 160] width 68 height 33
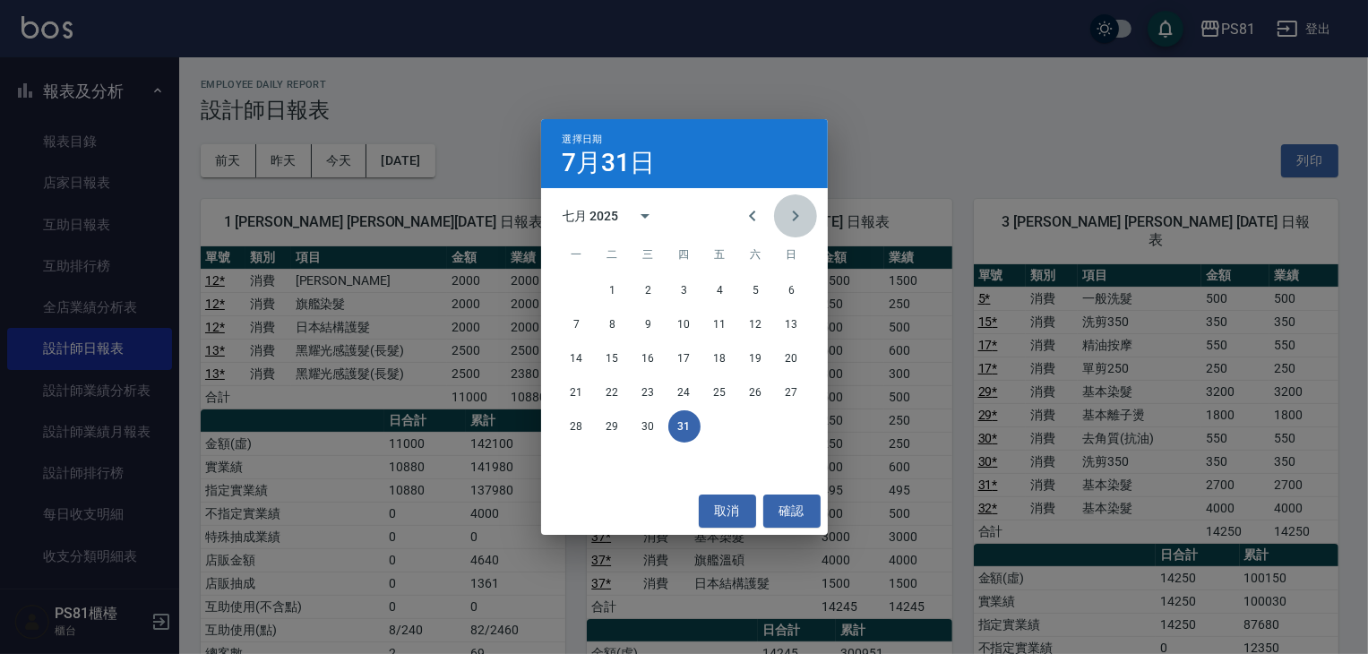
click at [807, 214] on button "Next month" at bounding box center [795, 215] width 43 height 43
click at [790, 425] on button "31" at bounding box center [792, 426] width 32 height 32
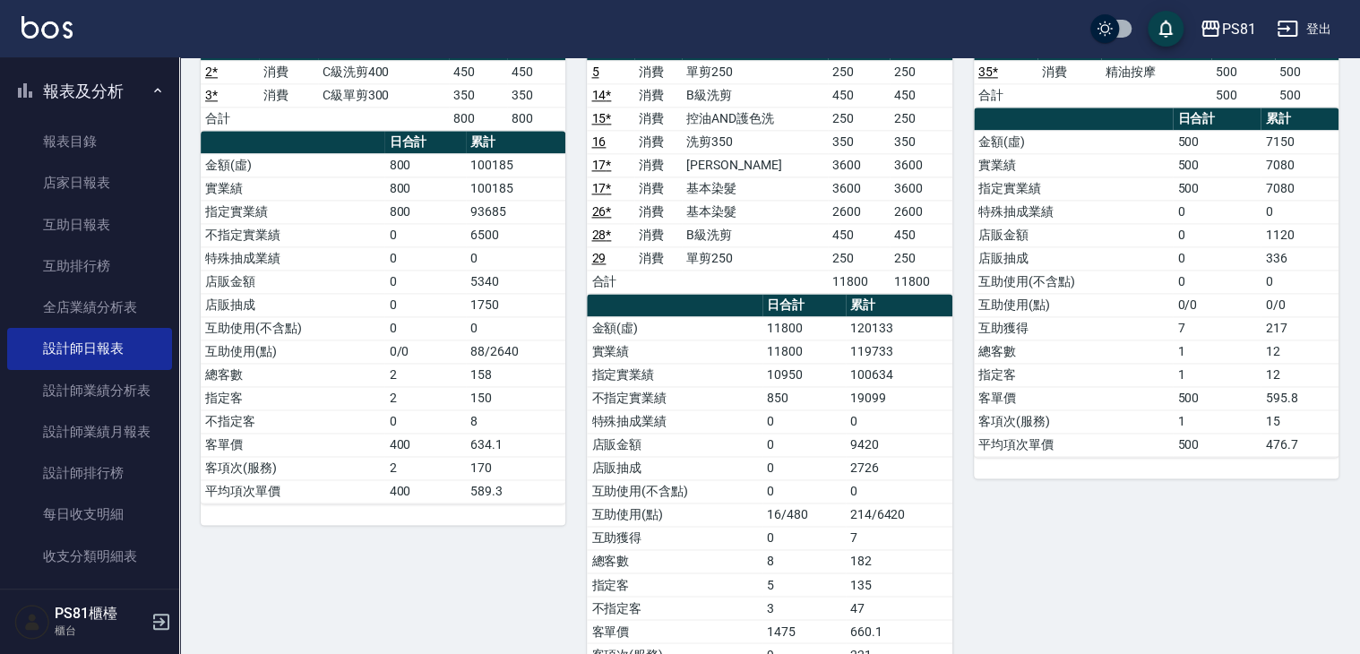
scroll to position [1165, 0]
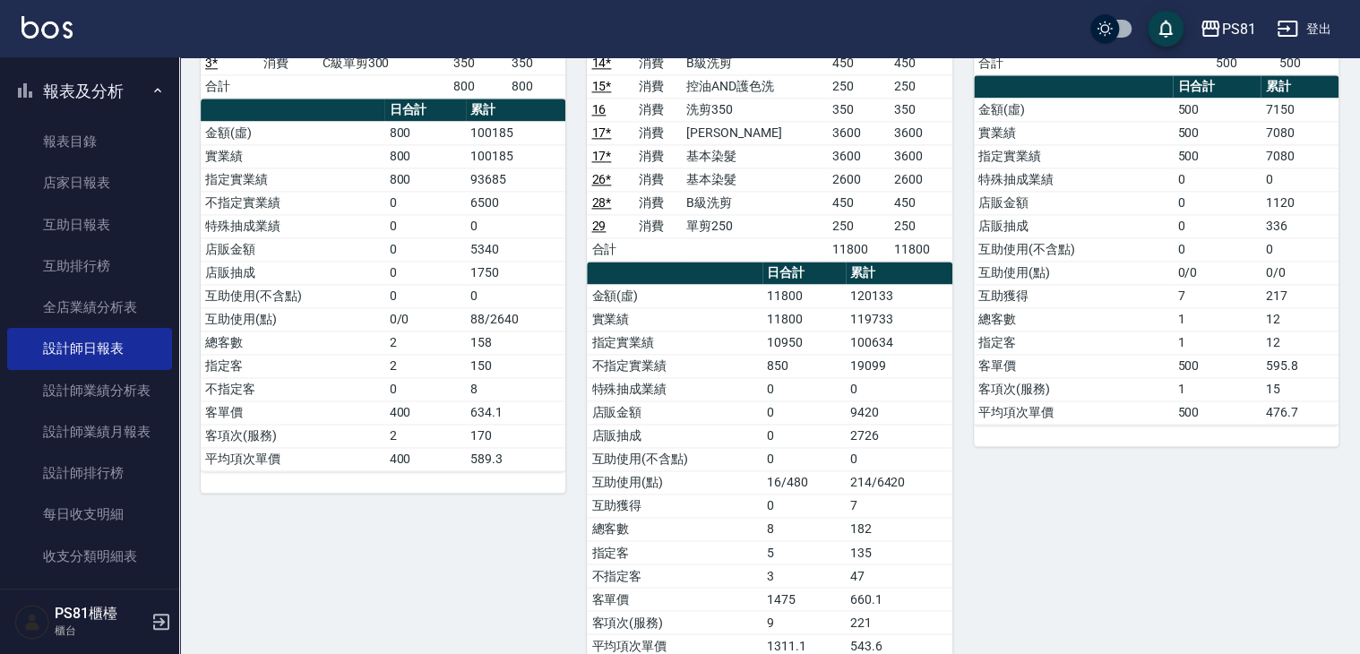
click at [792, 424] on td "0" at bounding box center [804, 435] width 83 height 23
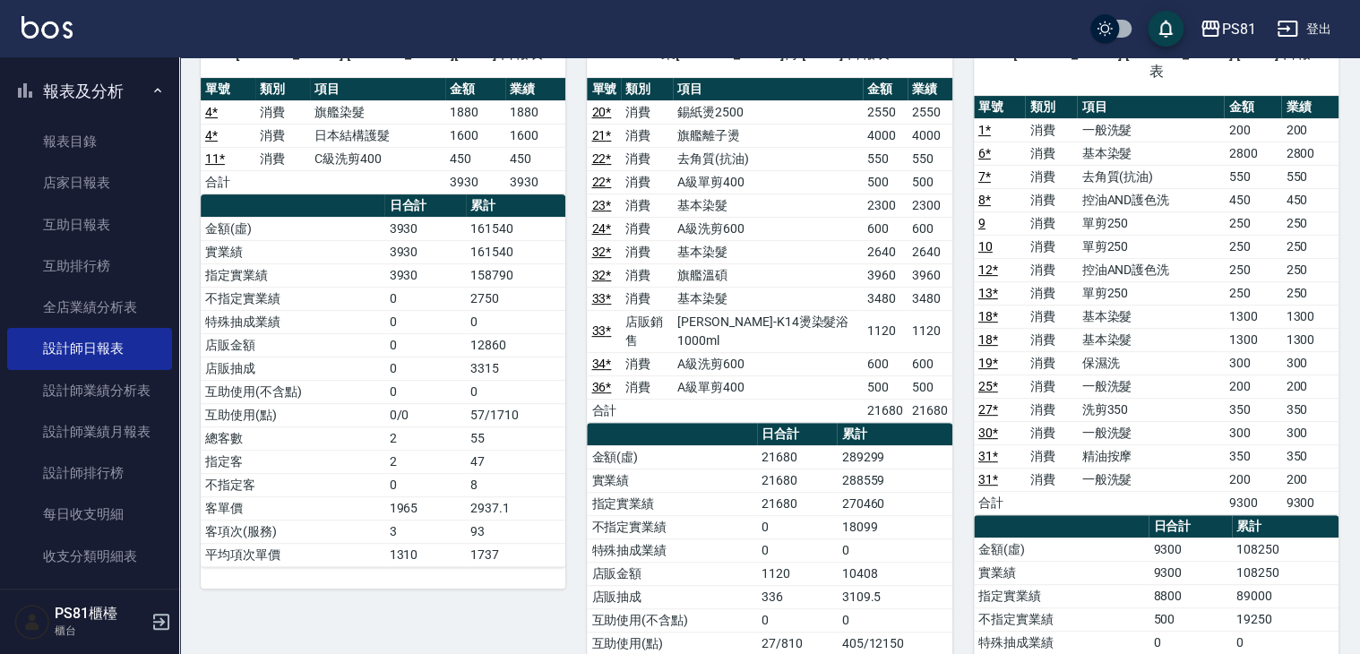
scroll to position [0, 0]
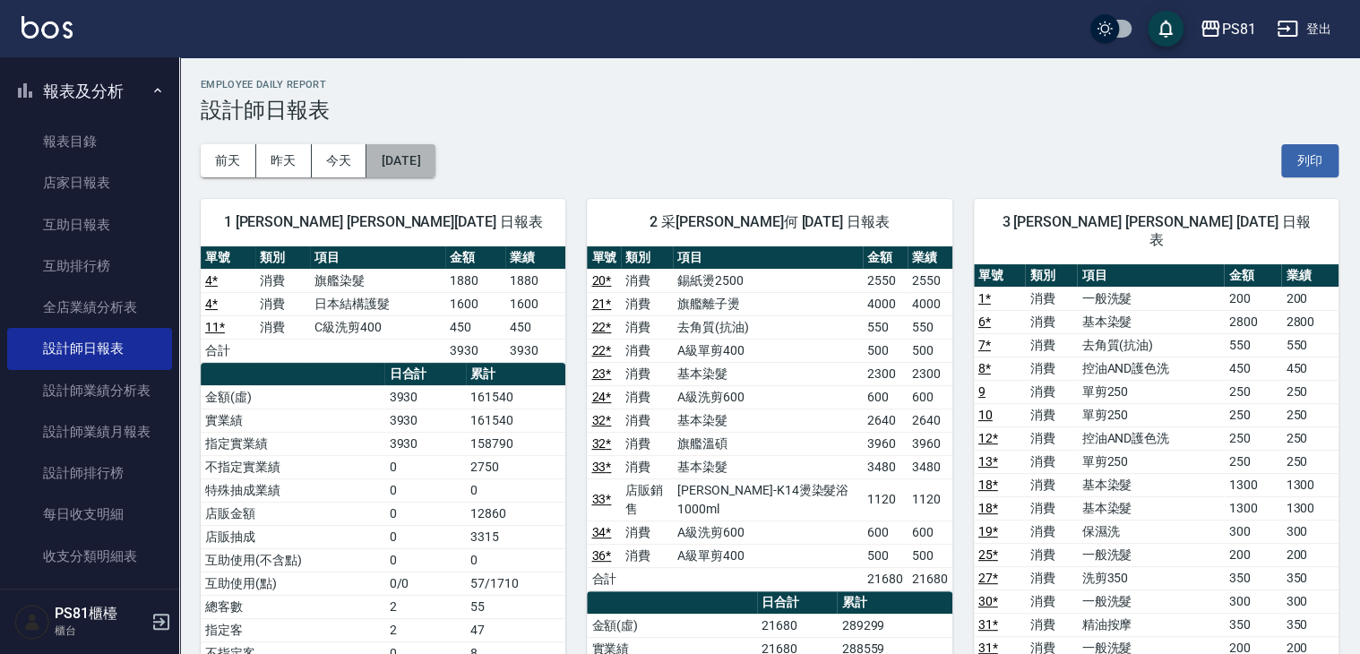
click at [426, 150] on button "[DATE]" at bounding box center [401, 160] width 68 height 33
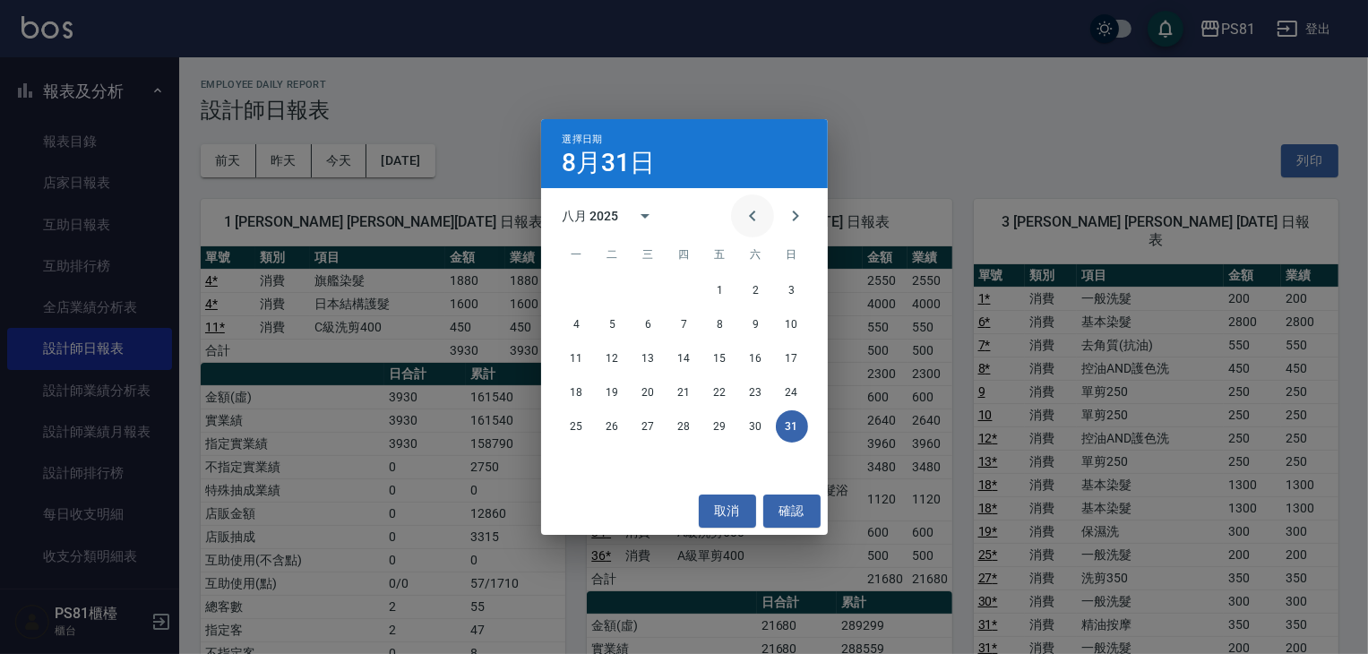
drag, startPoint x: 749, startPoint y: 212, endPoint x: 746, endPoint y: 241, distance: 28.9
click at [749, 212] on icon "Previous month" at bounding box center [753, 216] width 22 height 22
click at [698, 435] on div "28 29 30 31" at bounding box center [684, 426] width 287 height 32
click at [695, 432] on button "31" at bounding box center [685, 426] width 32 height 32
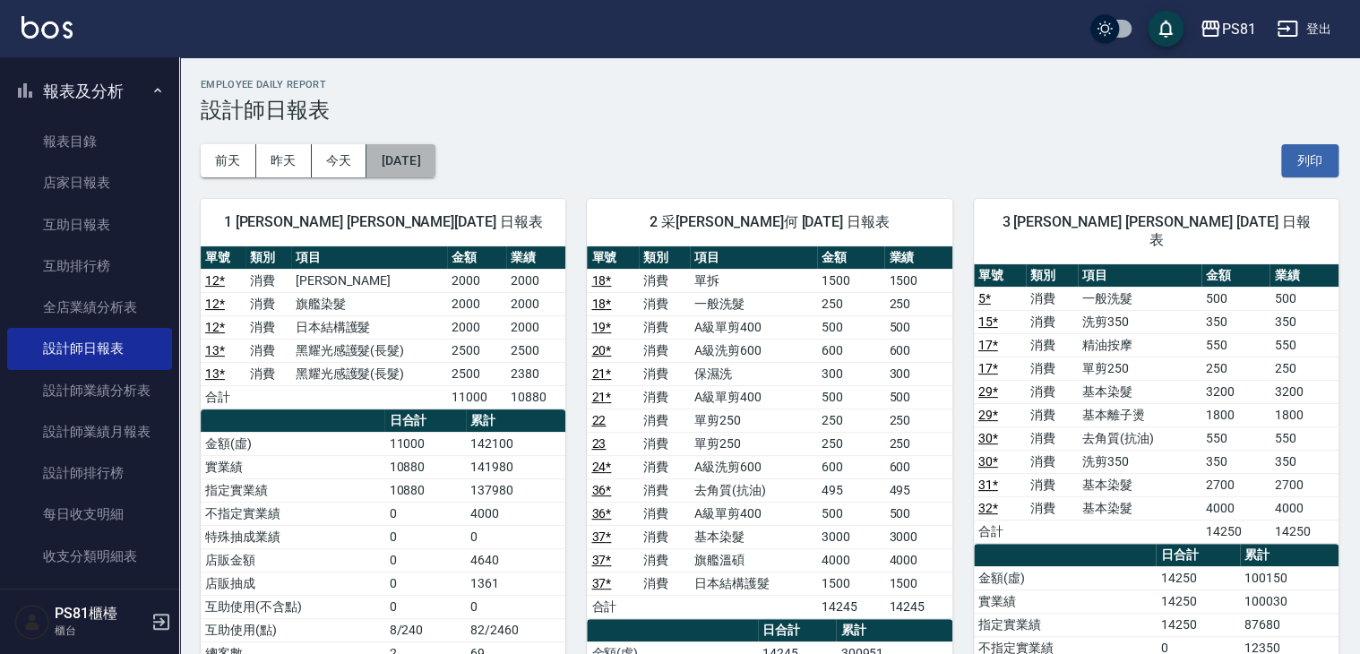
click at [435, 158] on button "[DATE]" at bounding box center [401, 160] width 68 height 33
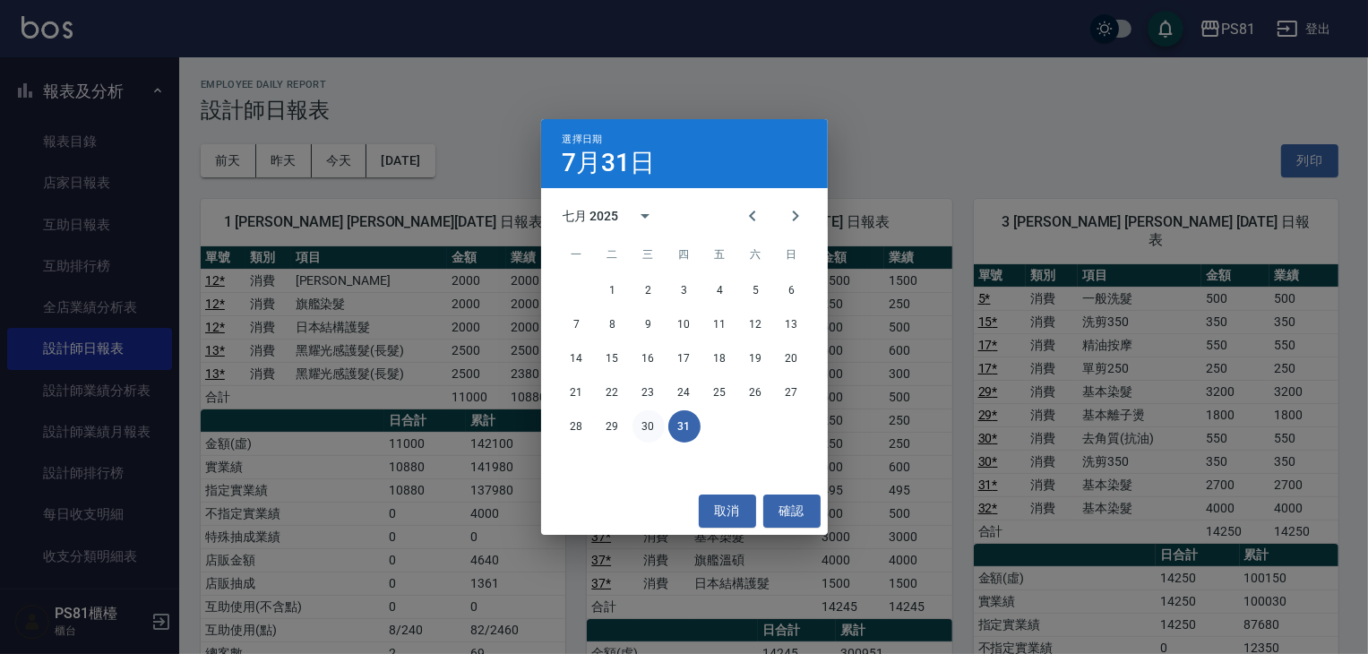
click at [645, 429] on button "30" at bounding box center [649, 426] width 32 height 32
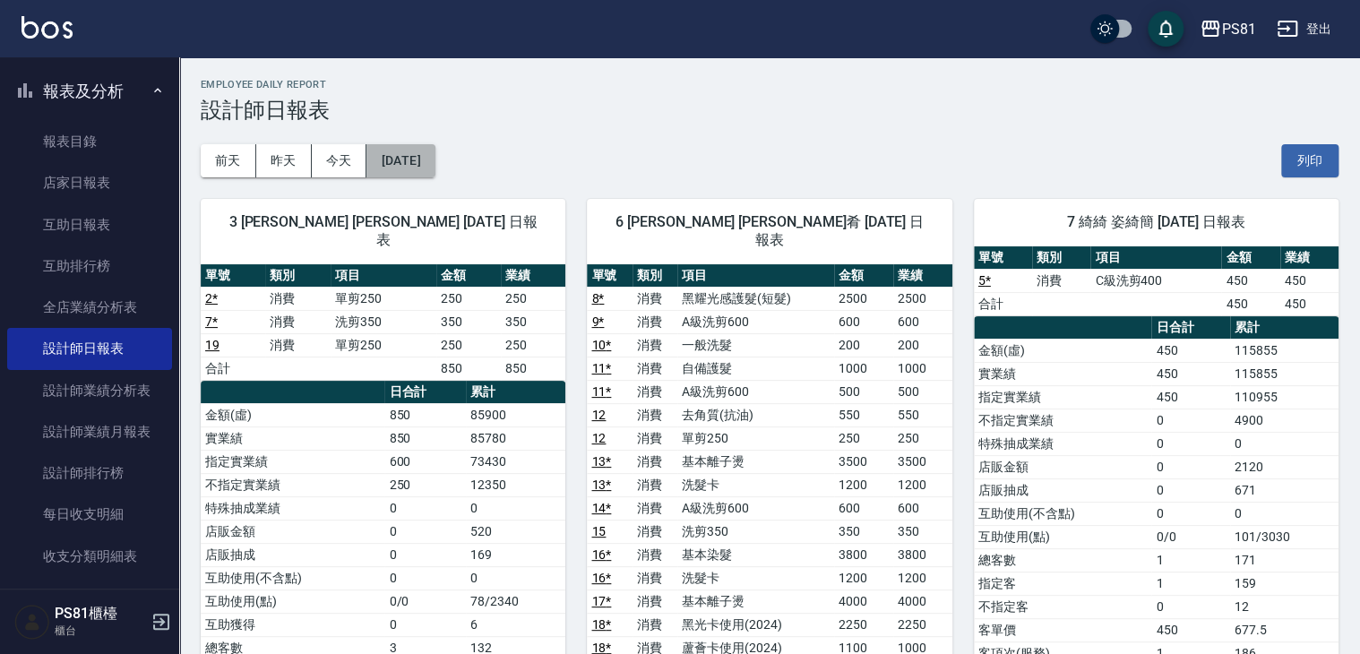
click at [435, 145] on button "[DATE]" at bounding box center [401, 160] width 68 height 33
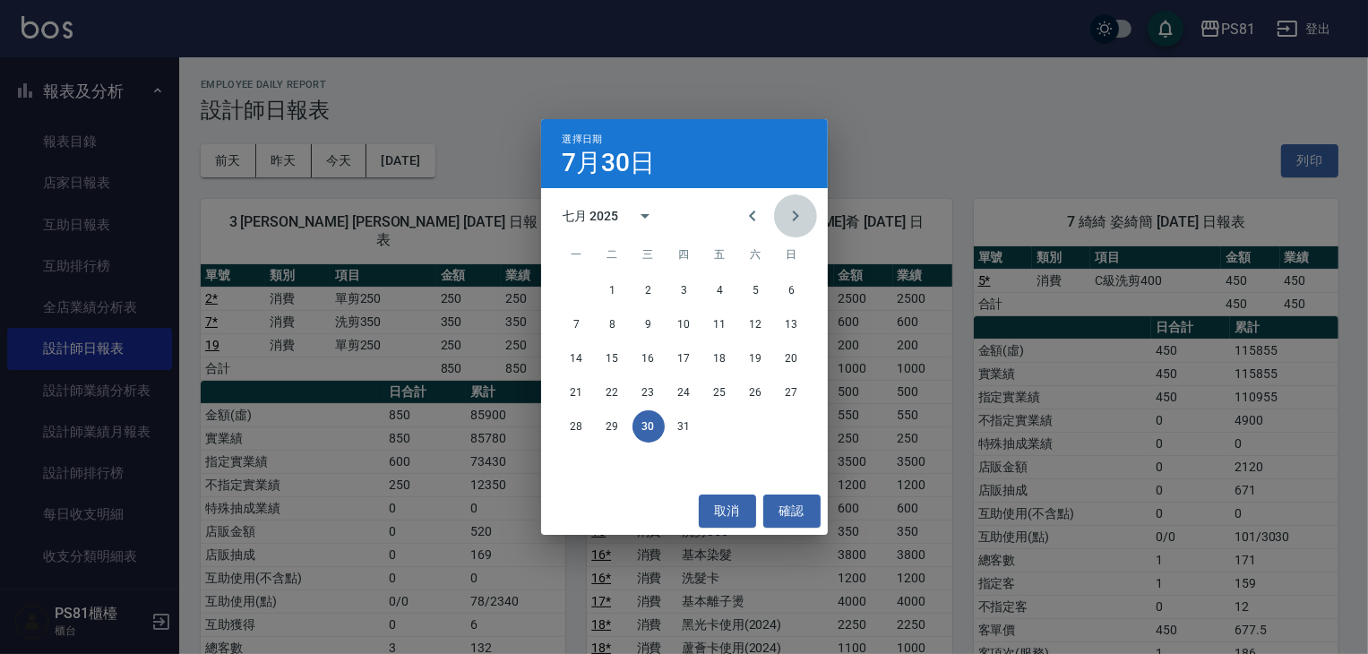
drag, startPoint x: 798, startPoint y: 213, endPoint x: 798, endPoint y: 244, distance: 30.5
click at [798, 213] on icon "Next month" at bounding box center [796, 216] width 22 height 22
click at [760, 427] on button "30" at bounding box center [756, 426] width 32 height 32
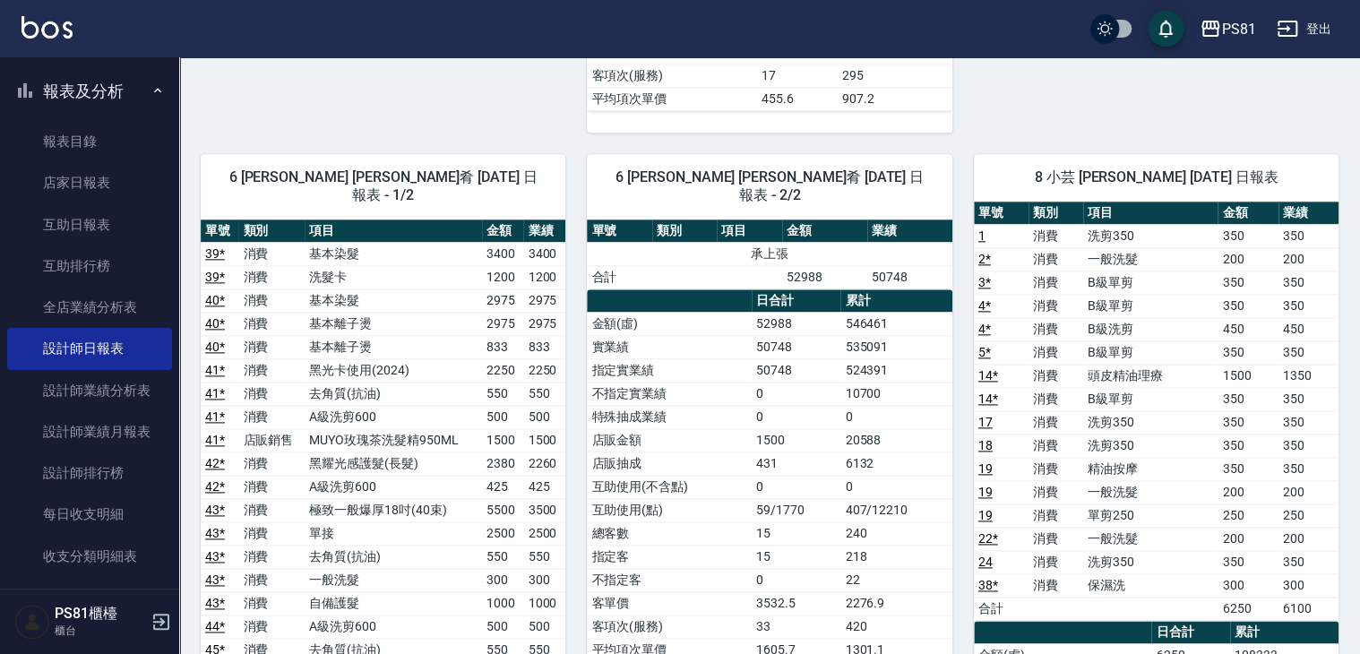
scroll to position [986, 0]
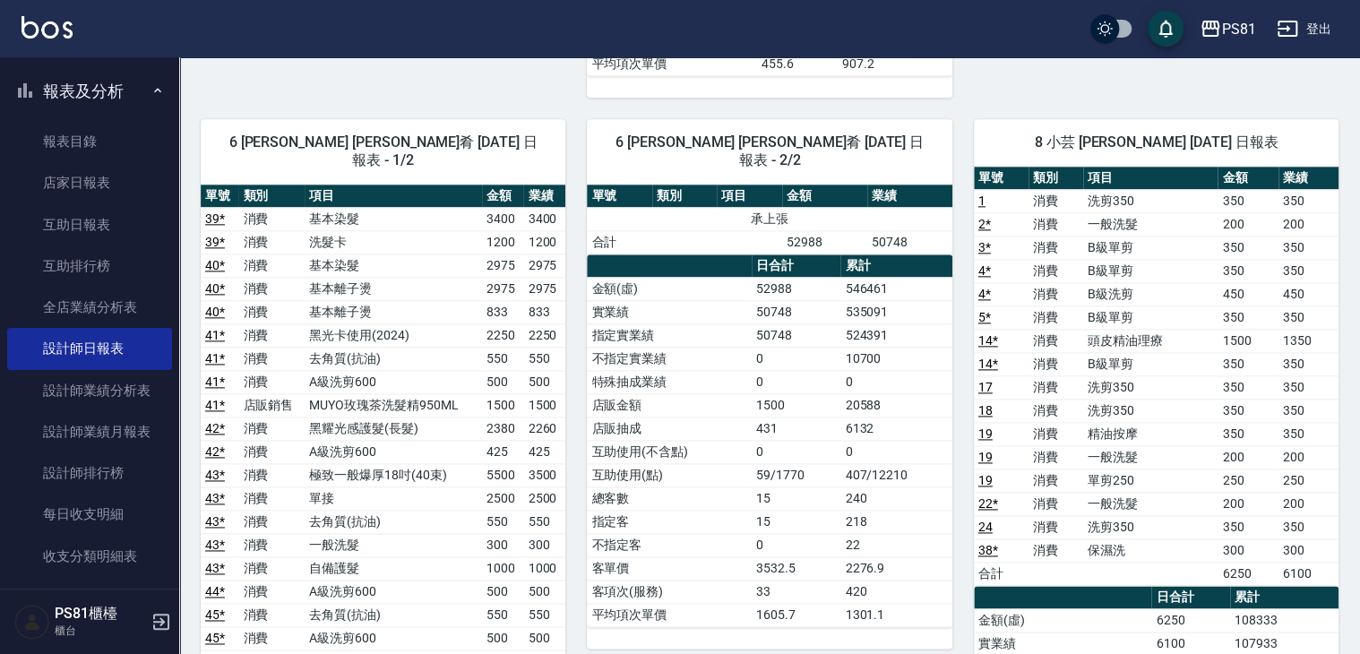
click at [99, 97] on button "報表及分析" at bounding box center [89, 91] width 165 height 47
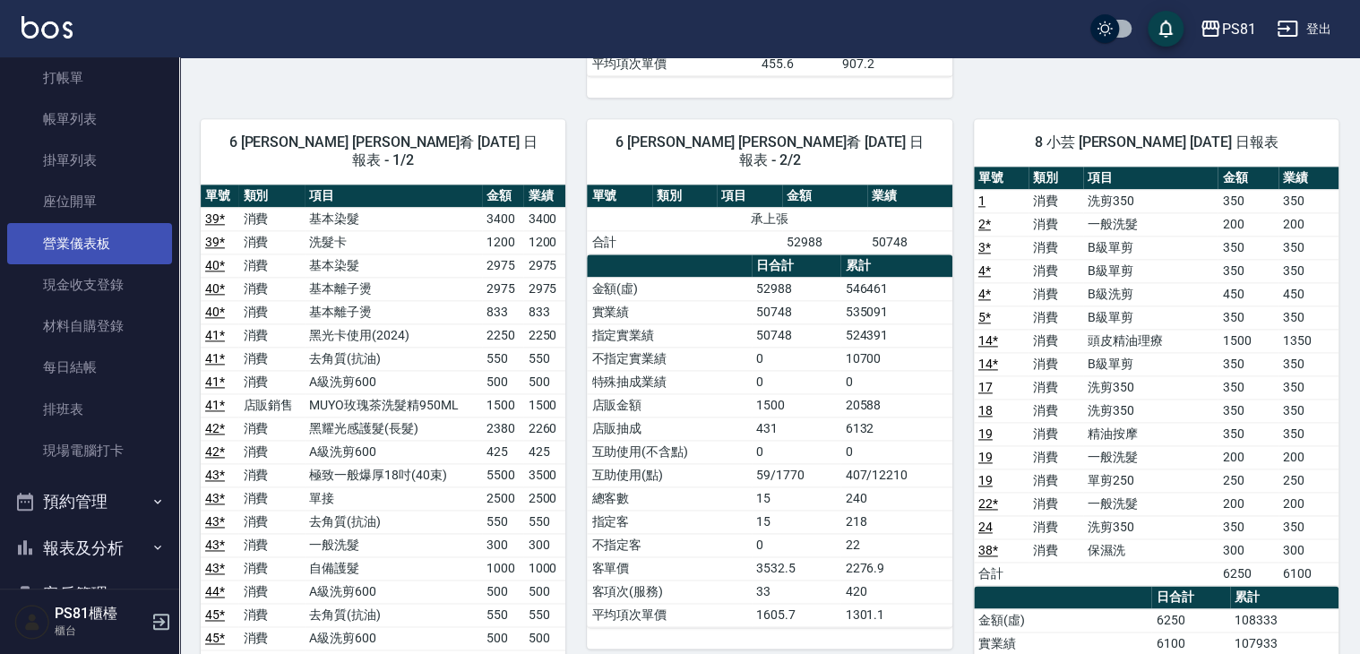
scroll to position [0, 0]
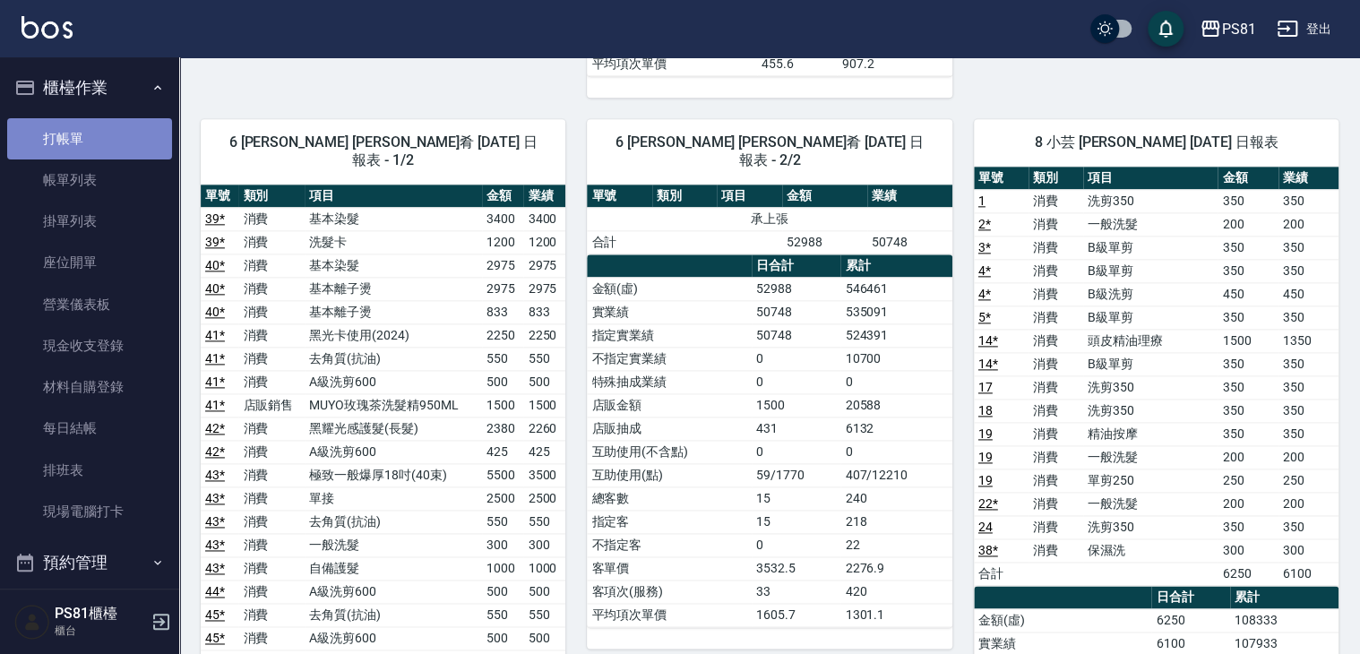
click at [104, 137] on link "打帳單" at bounding box center [89, 138] width 165 height 41
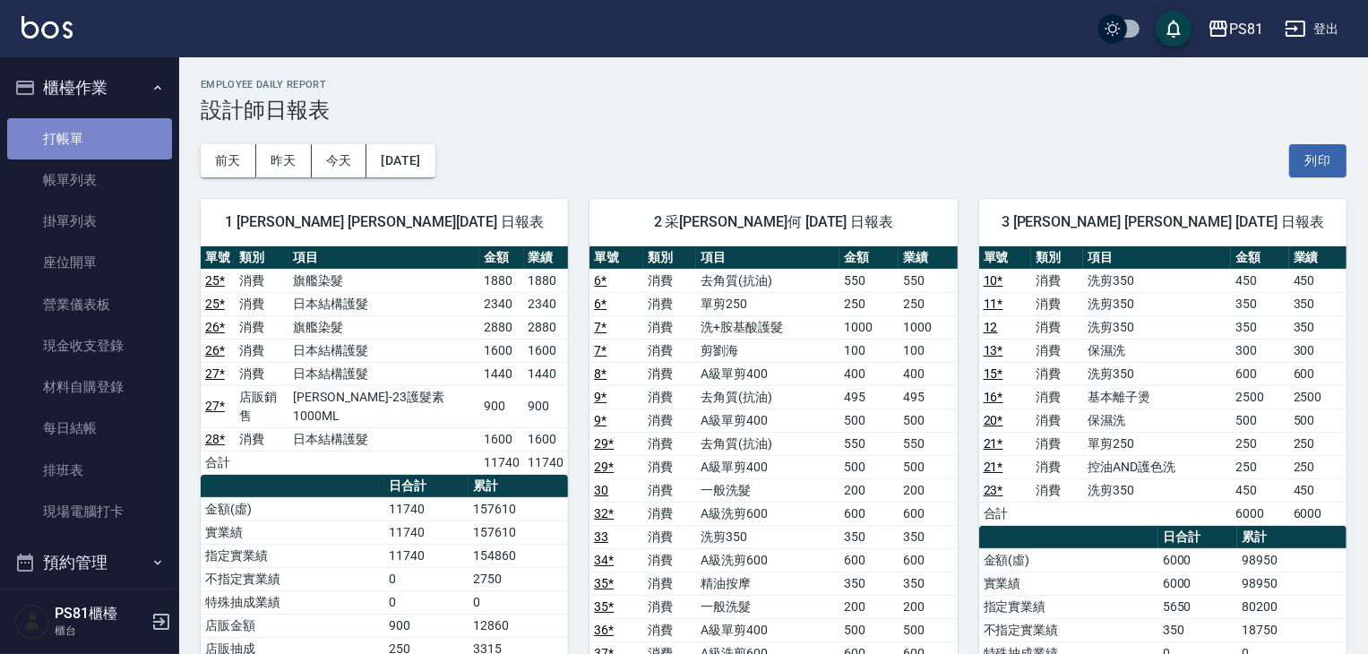
click at [104, 137] on link "打帳單" at bounding box center [89, 138] width 165 height 41
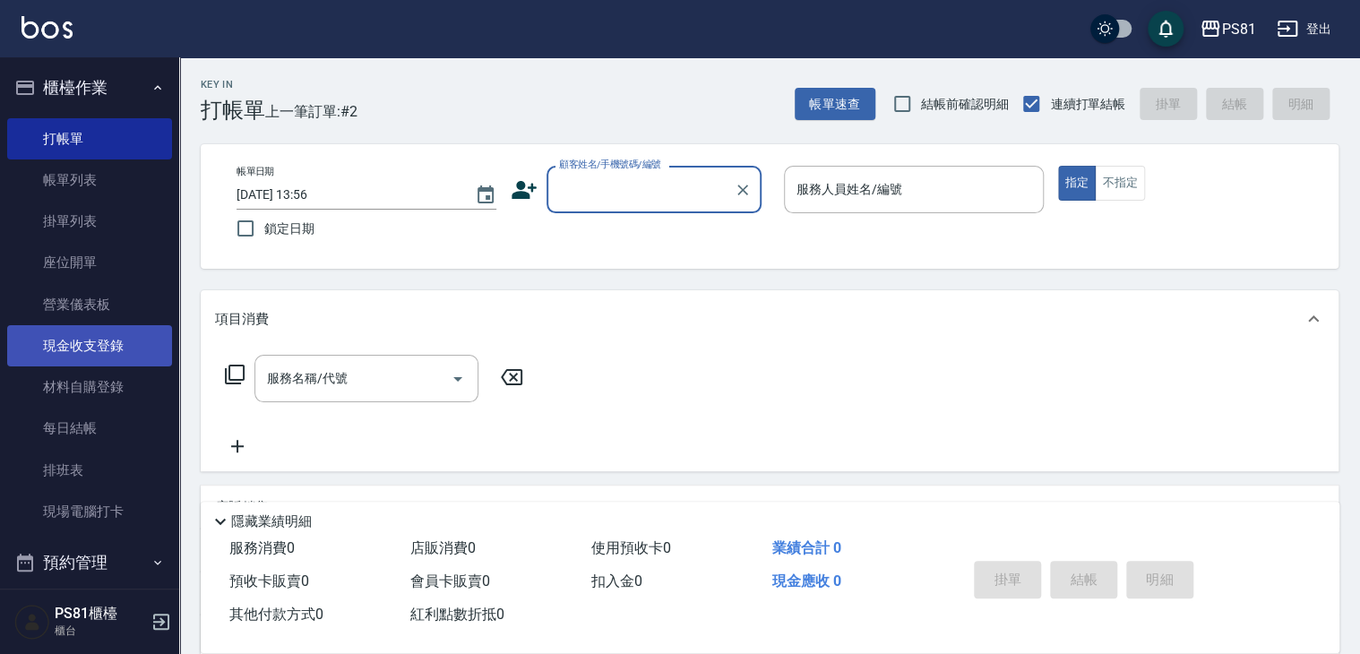
click at [95, 328] on link "現金收支登錄" at bounding box center [89, 345] width 165 height 41
